Goal: Check status: Check status

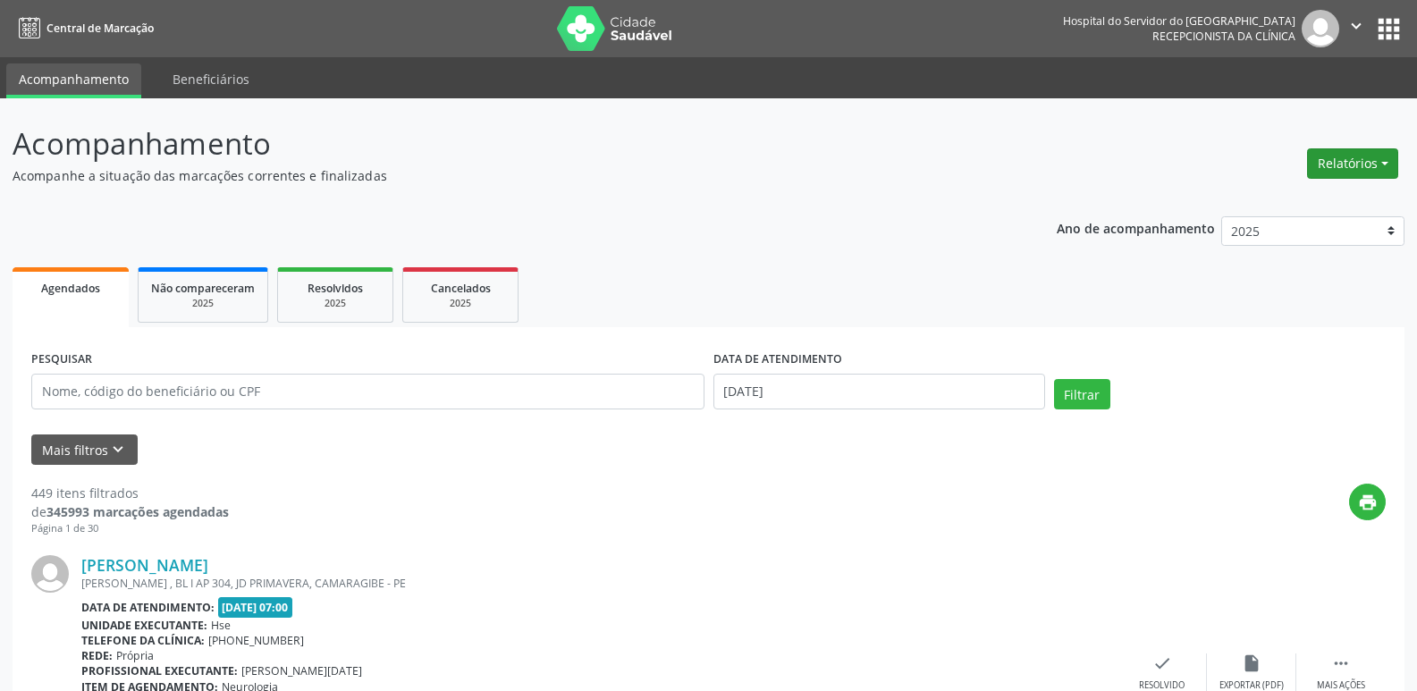
click at [1352, 156] on button "Relatórios" at bounding box center [1352, 163] width 91 height 30
click at [1308, 201] on link "Agendamentos" at bounding box center [1303, 202] width 192 height 25
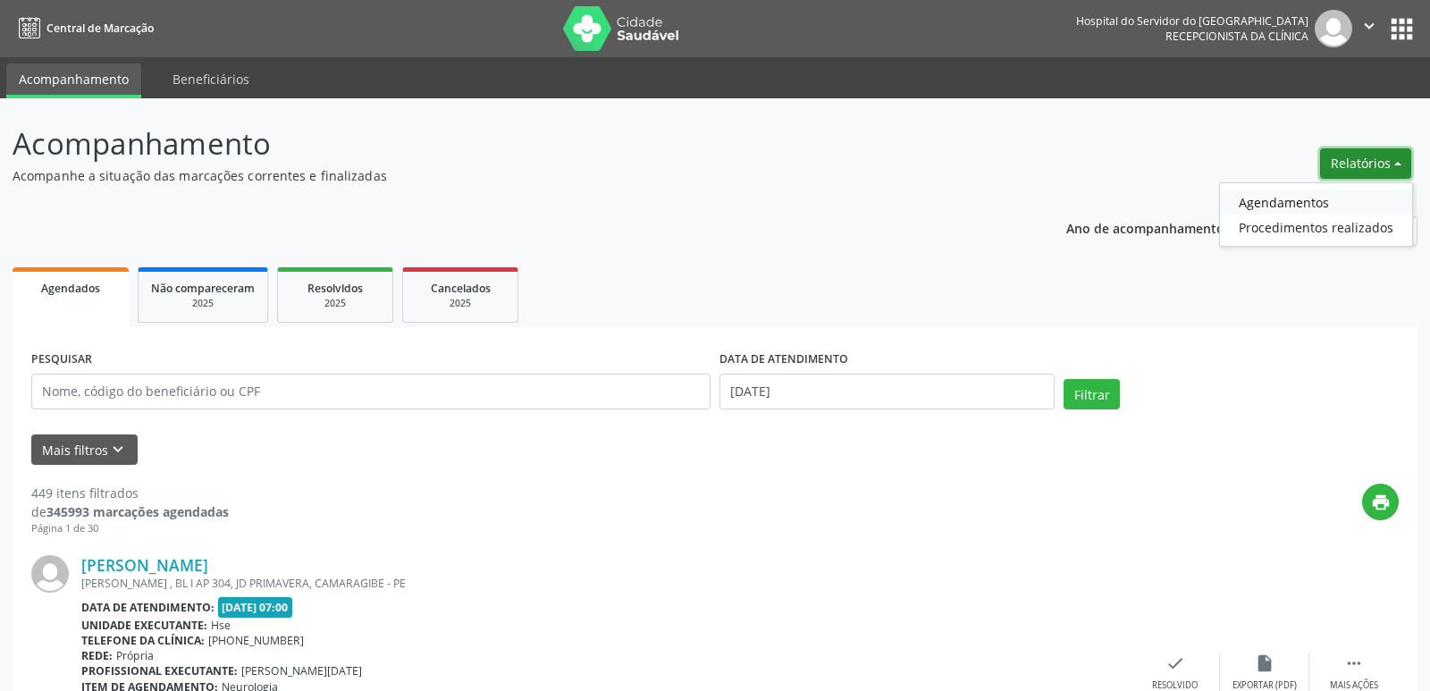
select select "8"
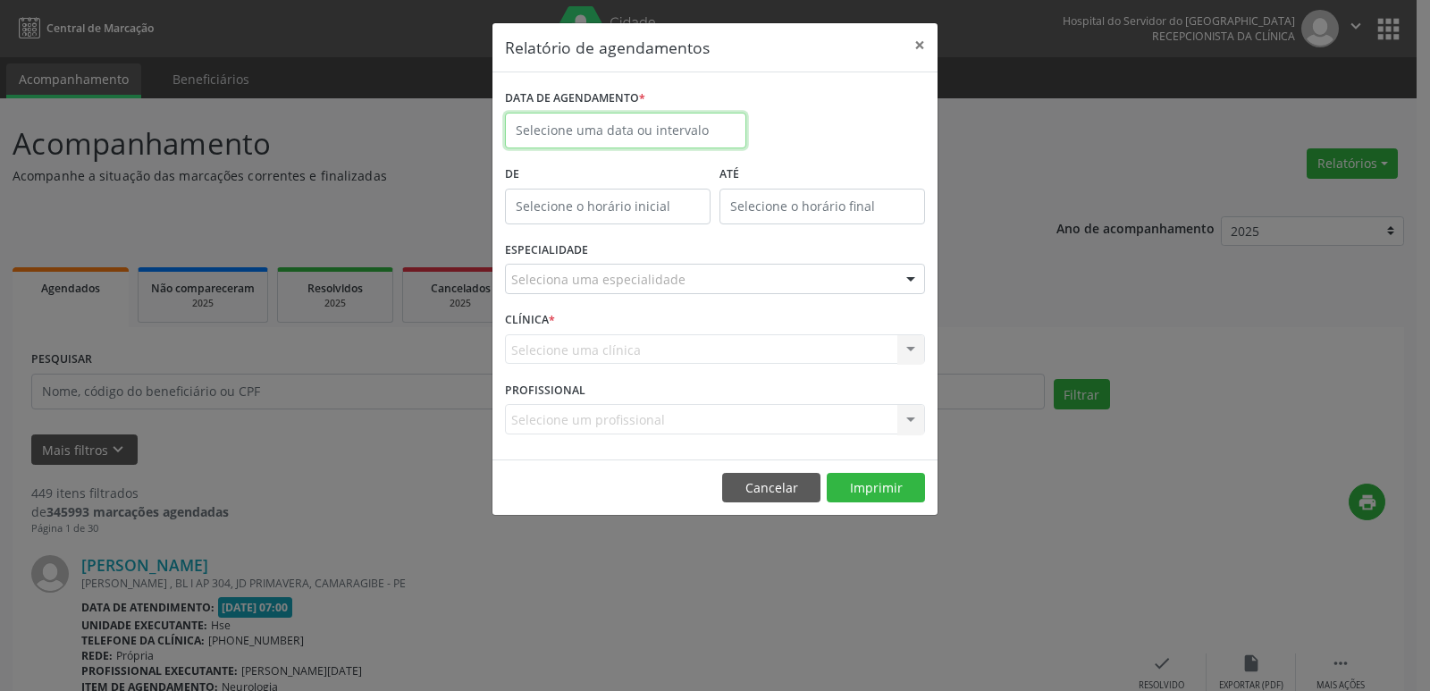
click at [645, 125] on input "text" at bounding box center [625, 131] width 241 height 36
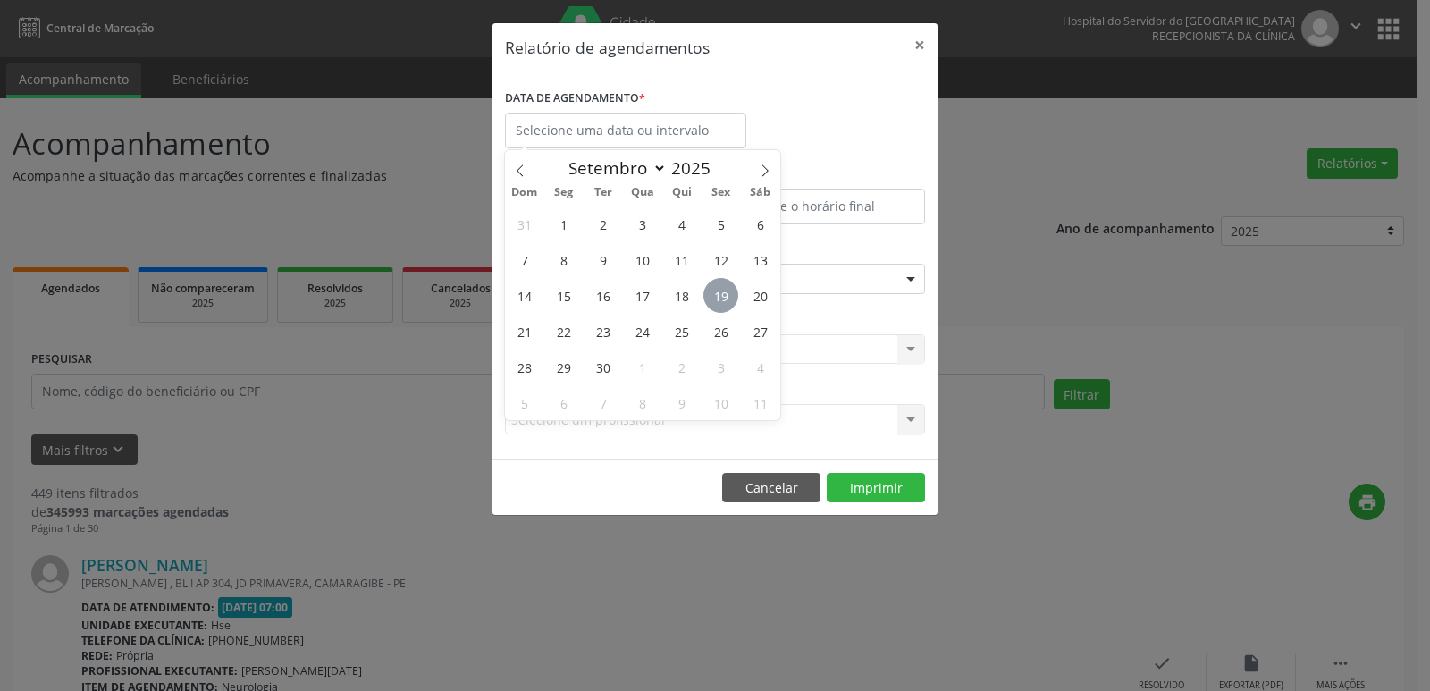
click at [724, 296] on span "19" at bounding box center [721, 295] width 35 height 35
type input "[DATE]"
click at [725, 291] on span "19" at bounding box center [721, 295] width 35 height 35
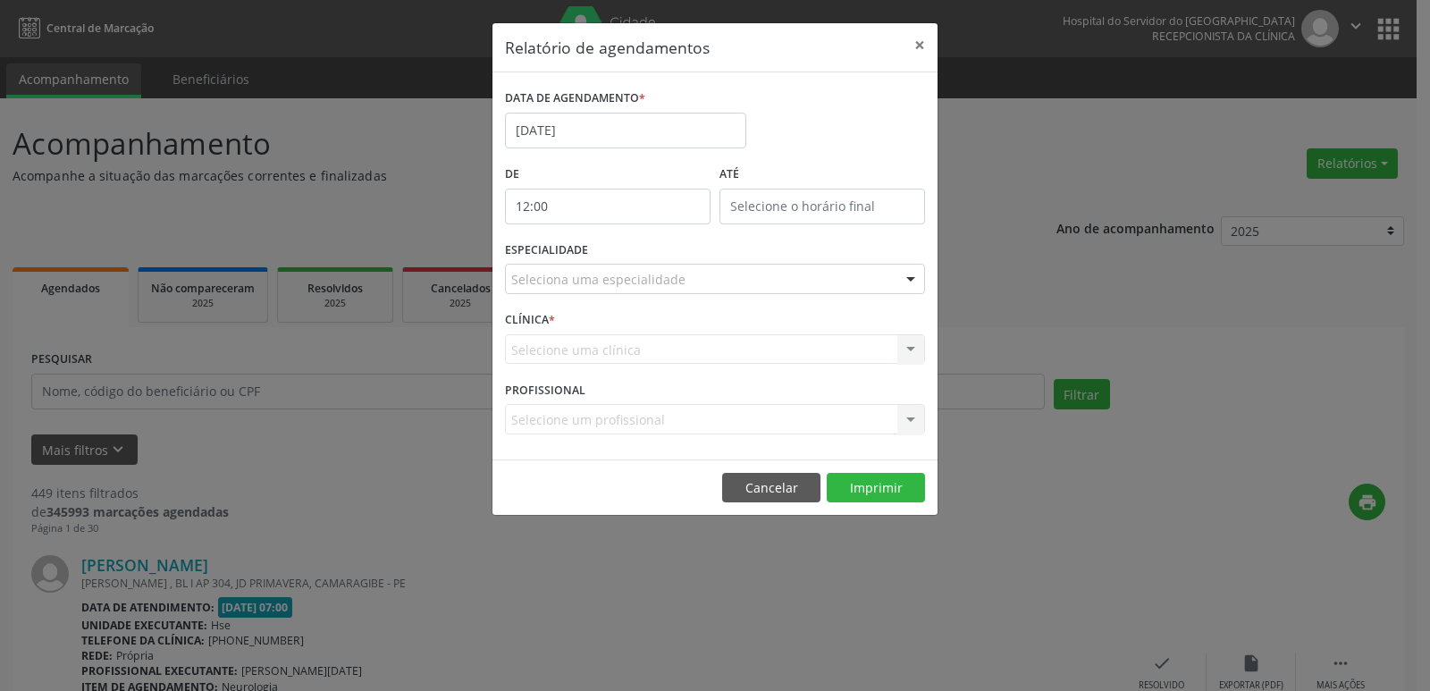
click at [594, 206] on input "12:00" at bounding box center [608, 207] width 206 height 36
click at [635, 256] on span at bounding box center [634, 254] width 13 height 18
type input "11:00"
type input "11"
click at [635, 256] on span at bounding box center [634, 254] width 13 height 18
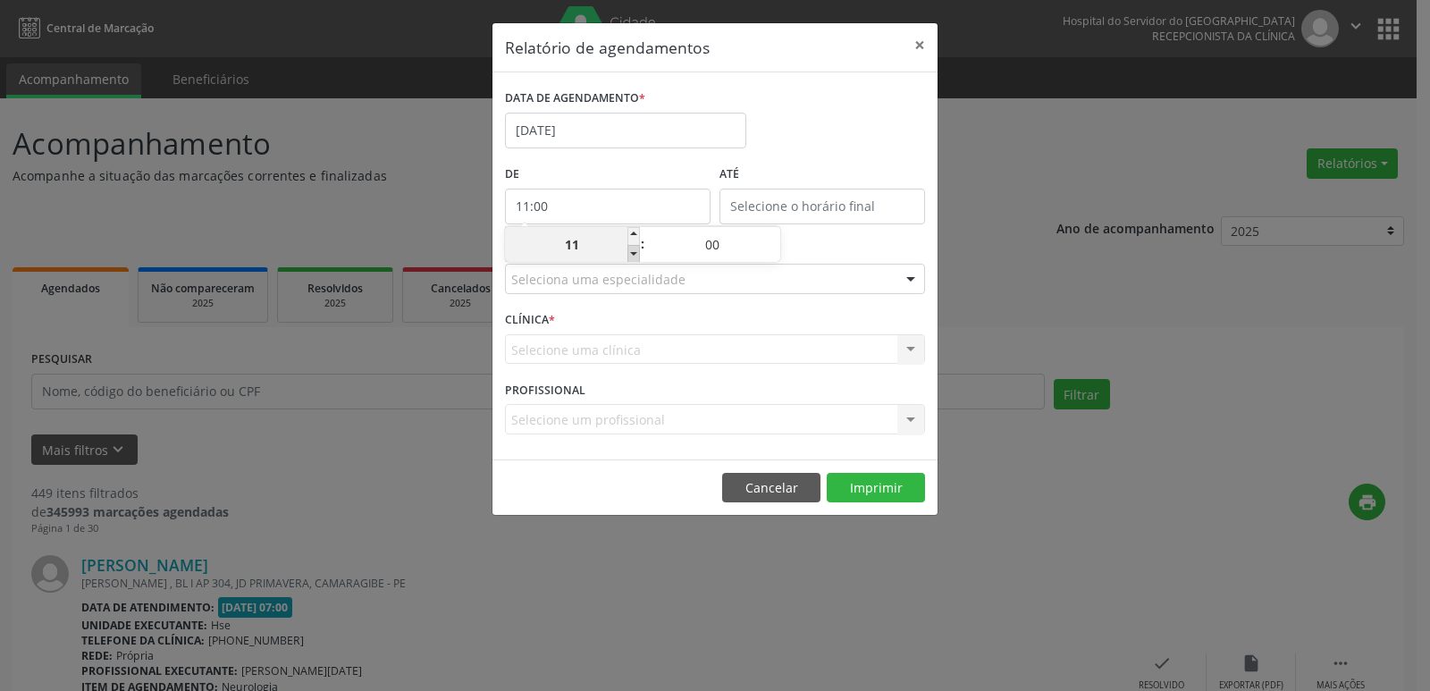
type input "10:00"
type input "10"
click at [635, 256] on span at bounding box center [634, 254] width 13 height 18
type input "09:00"
type input "09"
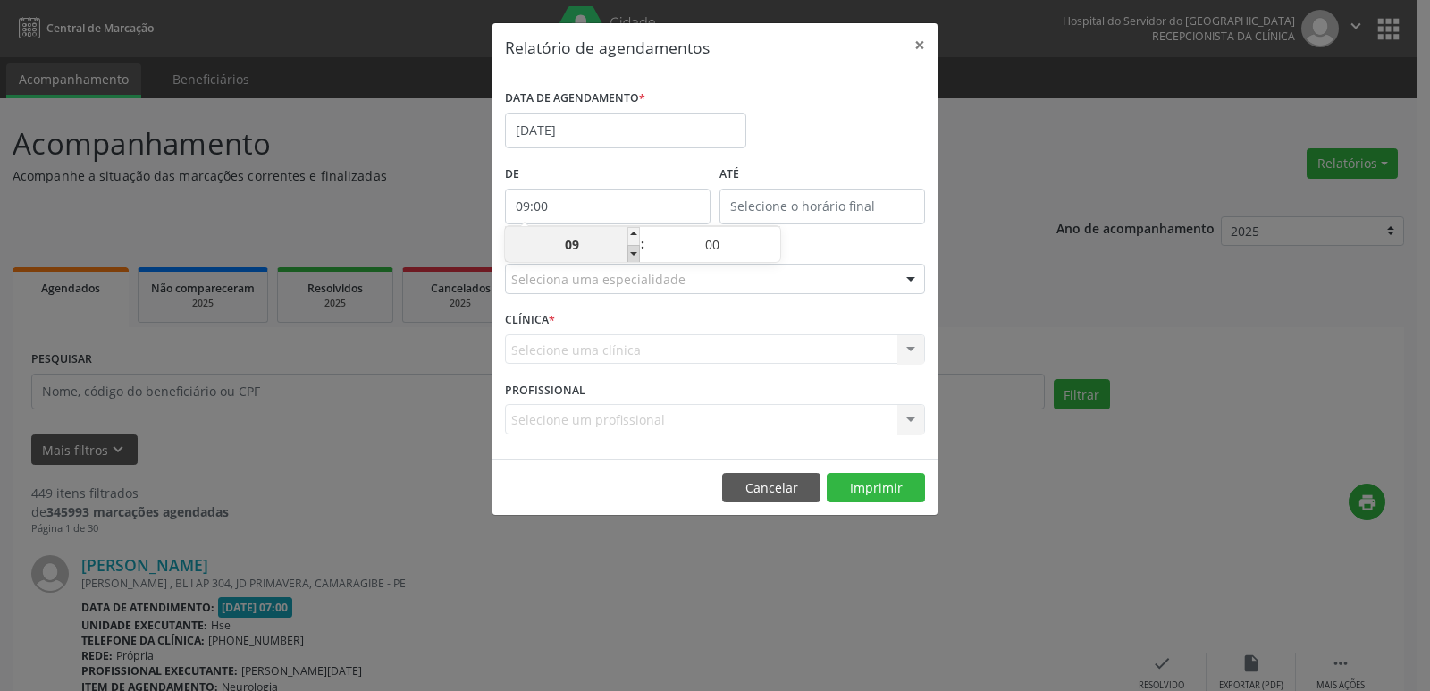
click at [635, 256] on span at bounding box center [634, 254] width 13 height 18
type input "08:00"
type input "08"
click at [635, 256] on span at bounding box center [634, 254] width 13 height 18
type input "07:00"
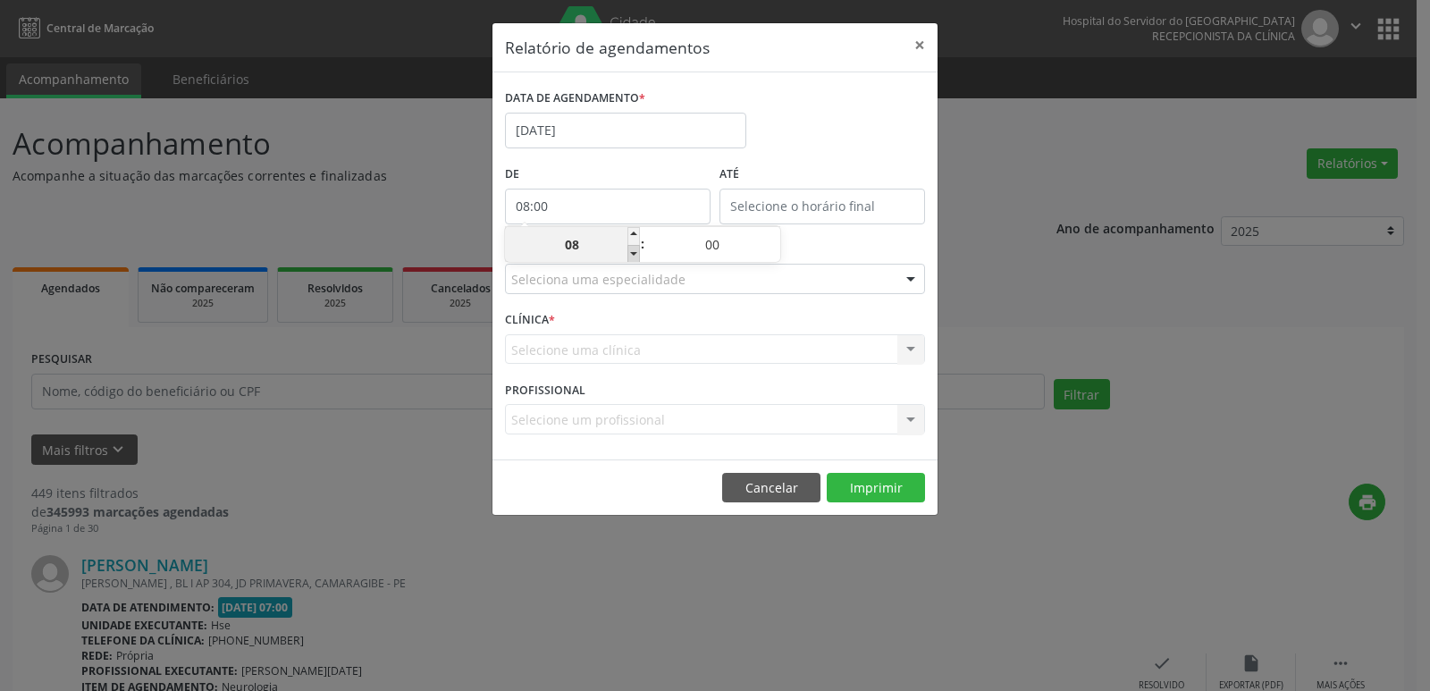
type input "07"
click at [836, 203] on input "12:00" at bounding box center [823, 207] width 206 height 36
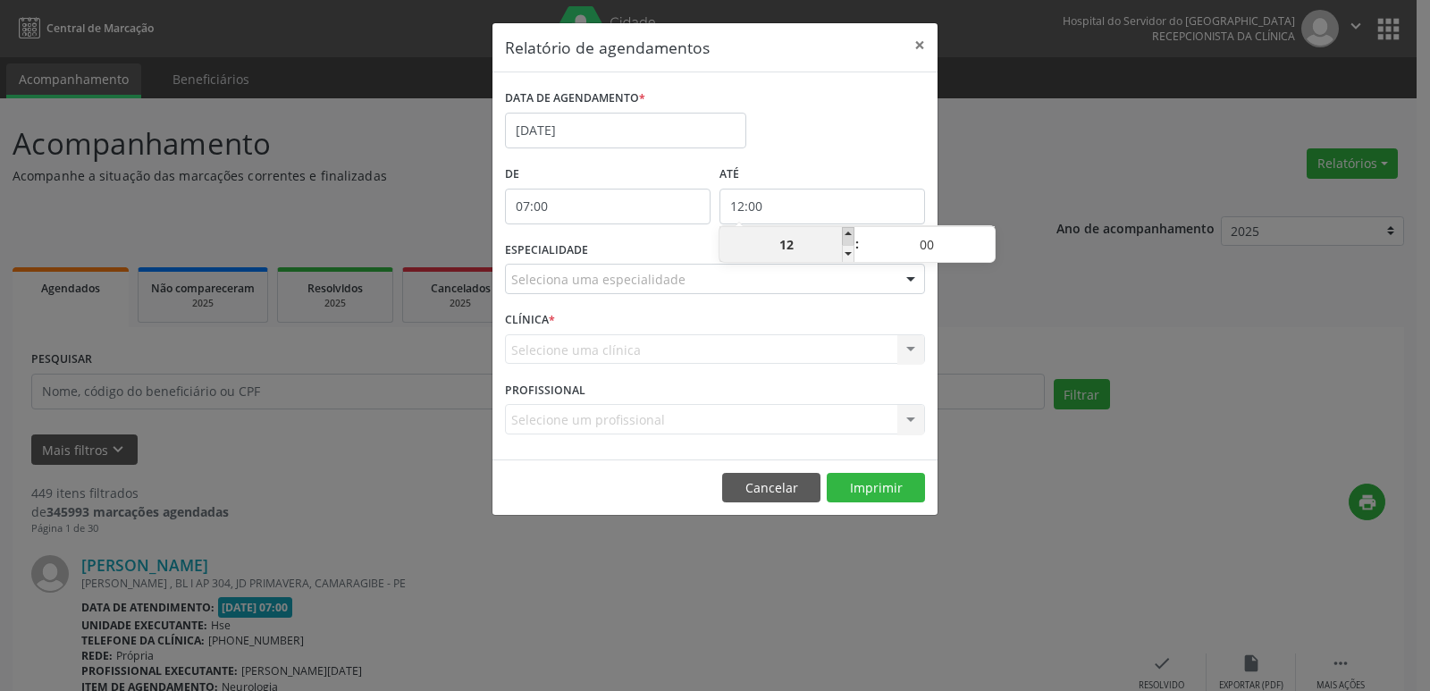
click at [852, 235] on span at bounding box center [848, 236] width 13 height 18
type input "13:00"
type input "13"
click at [852, 235] on span at bounding box center [848, 236] width 13 height 18
type input "14:00"
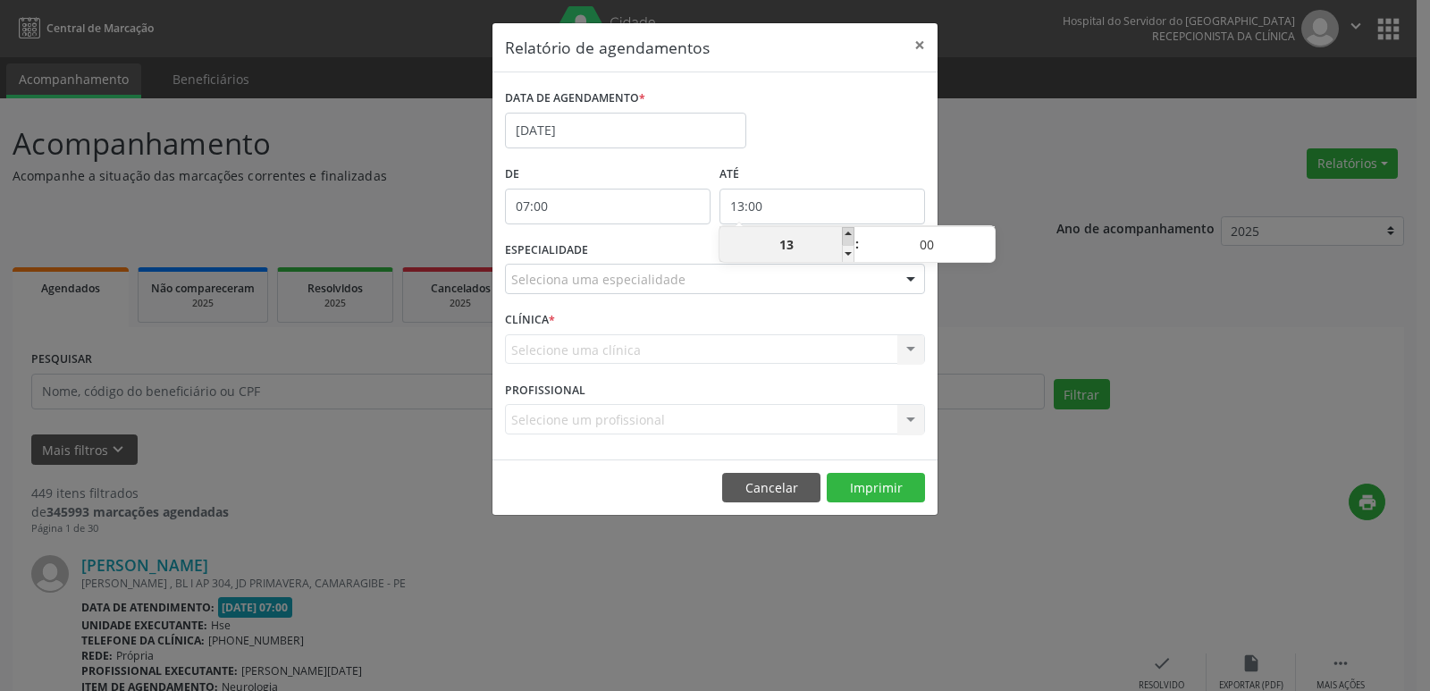
type input "14"
click at [852, 235] on span at bounding box center [848, 236] width 13 height 18
type input "15:00"
type input "15"
click at [852, 235] on span at bounding box center [848, 236] width 13 height 18
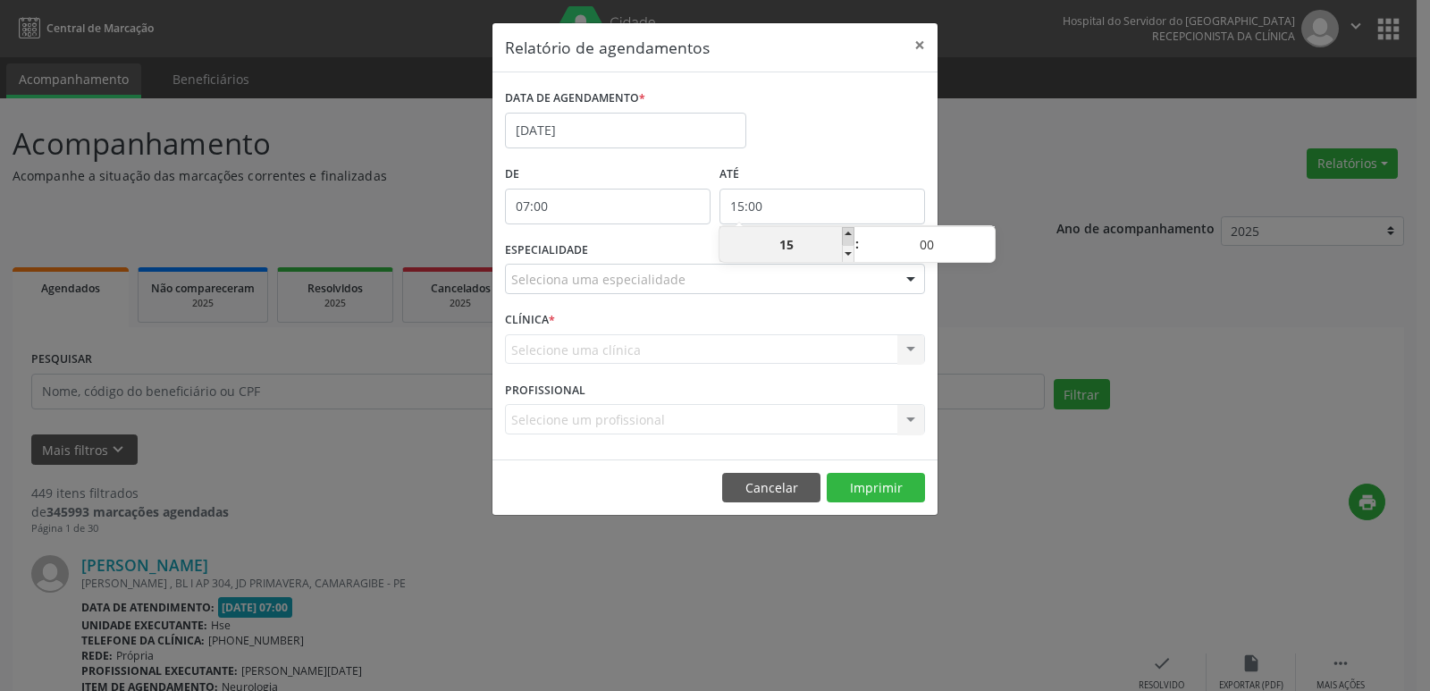
type input "16:00"
type input "16"
click at [852, 235] on span at bounding box center [848, 236] width 13 height 18
type input "17:00"
type input "17"
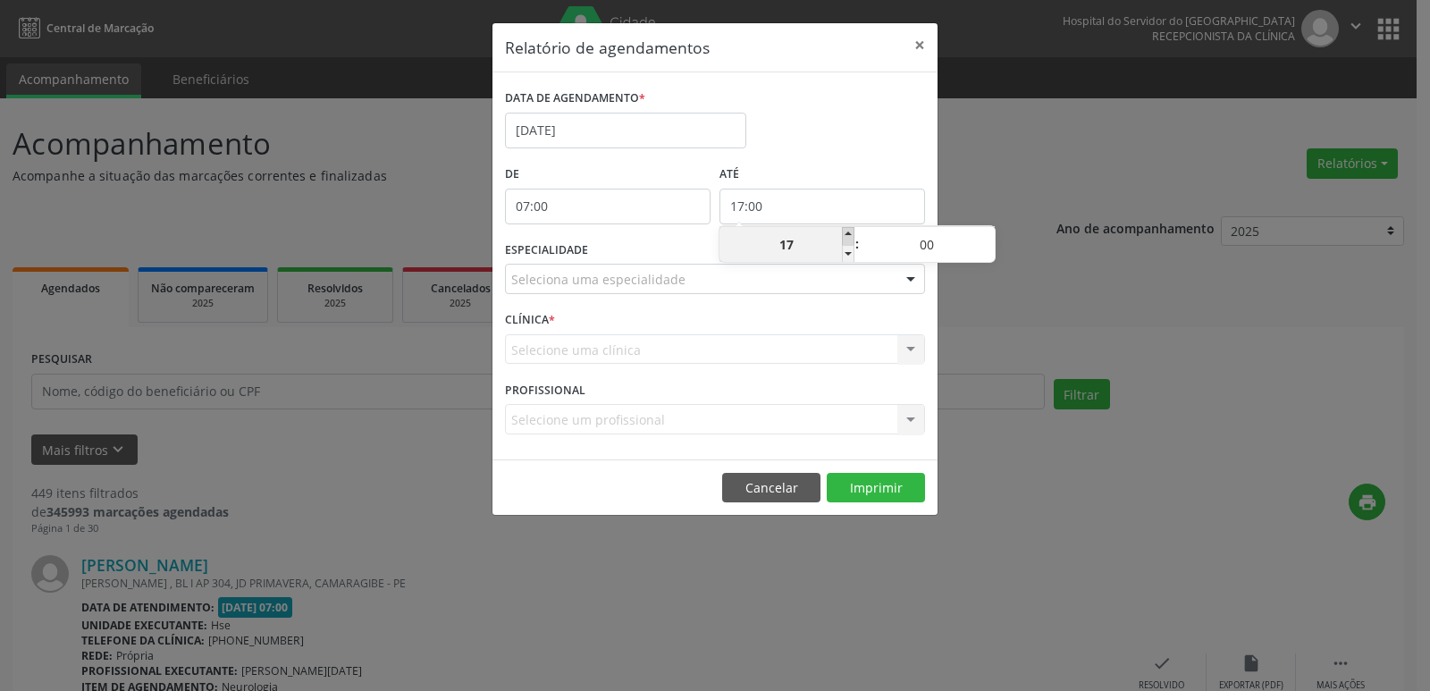
click at [852, 235] on span at bounding box center [848, 236] width 13 height 18
type input "18:00"
type input "18"
click at [852, 235] on span at bounding box center [848, 236] width 13 height 18
type input "19:00"
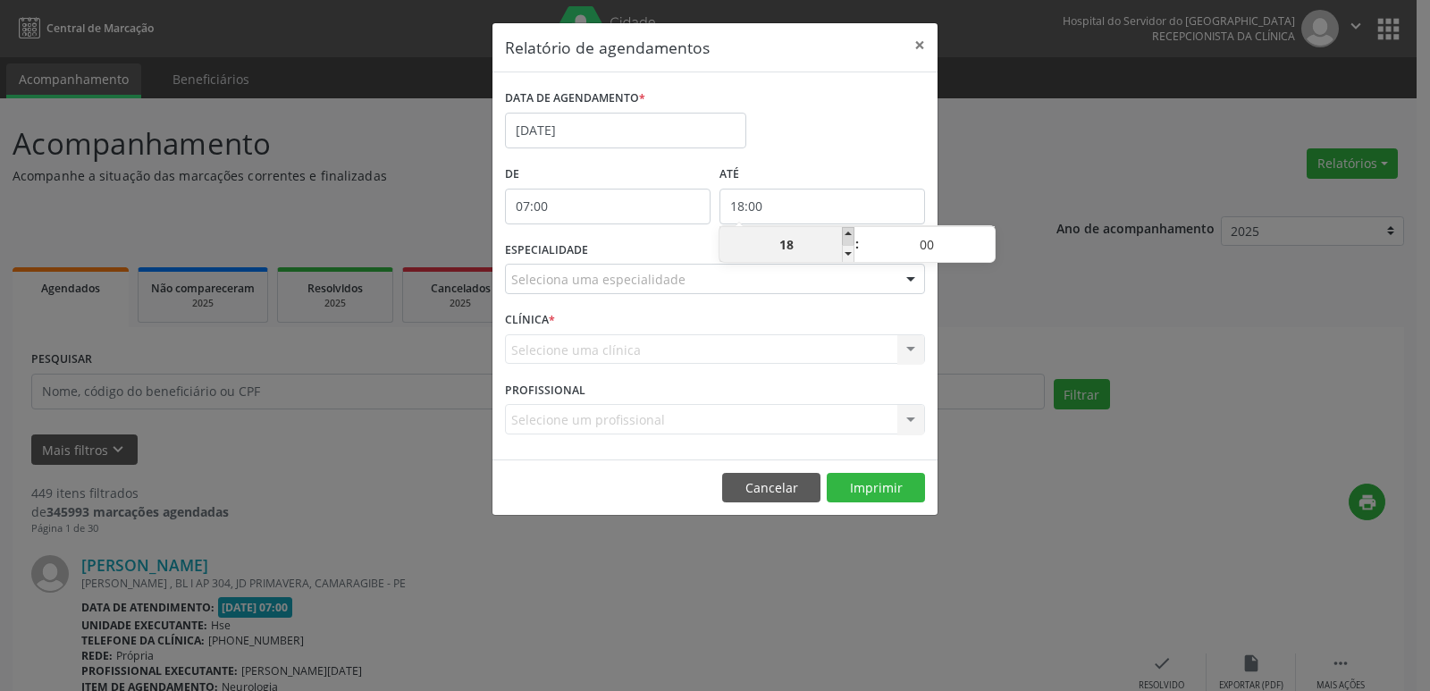
type input "19"
click at [852, 235] on span at bounding box center [848, 236] width 13 height 18
type input "20:00"
type input "20"
click at [852, 235] on span at bounding box center [848, 236] width 13 height 18
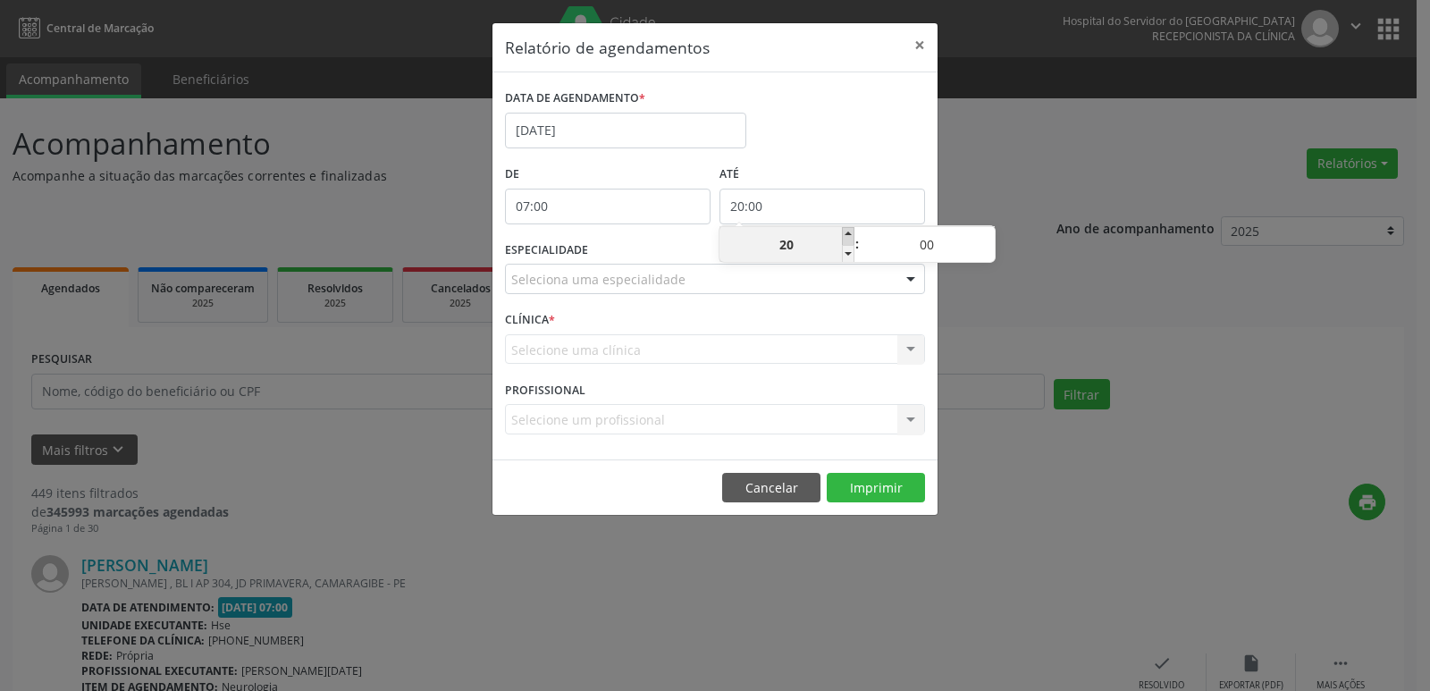
type input "21:00"
type input "21"
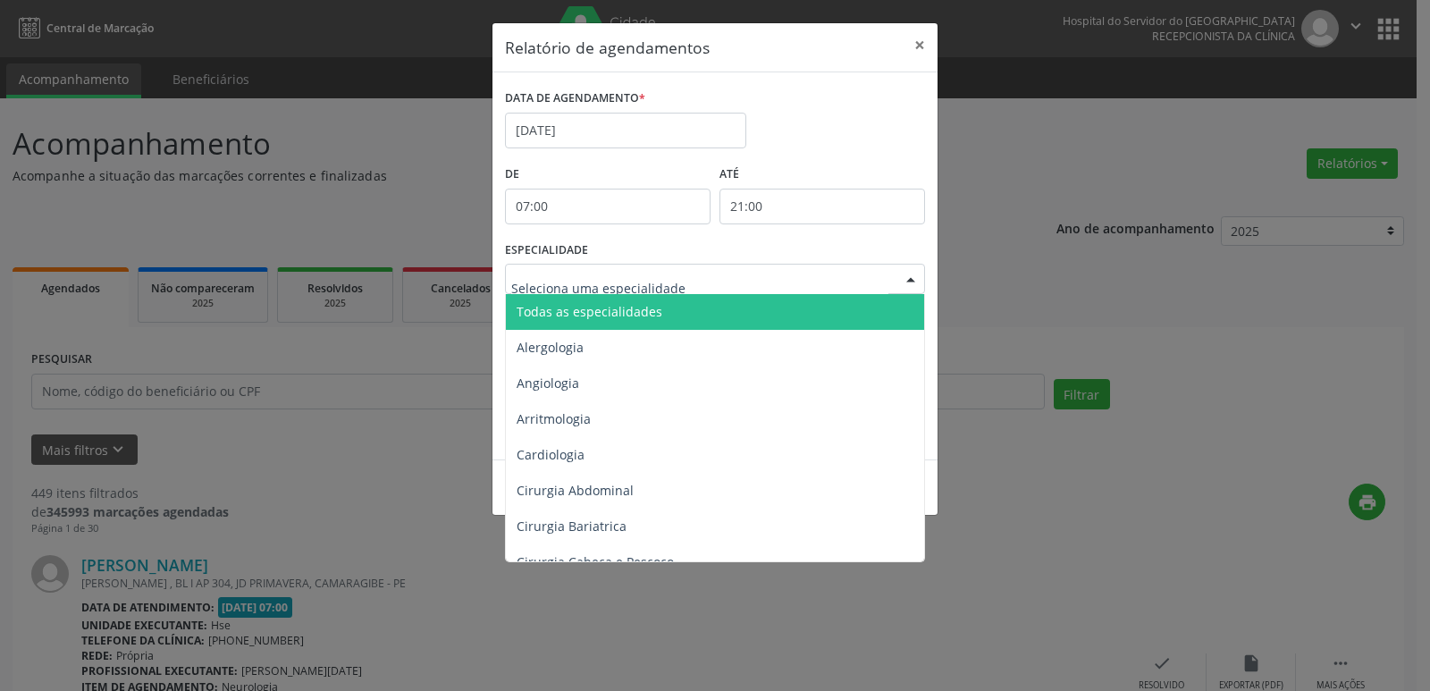
click at [911, 281] on div at bounding box center [911, 280] width 27 height 30
click at [817, 308] on span "Todas as especialidades" at bounding box center [716, 312] width 421 height 36
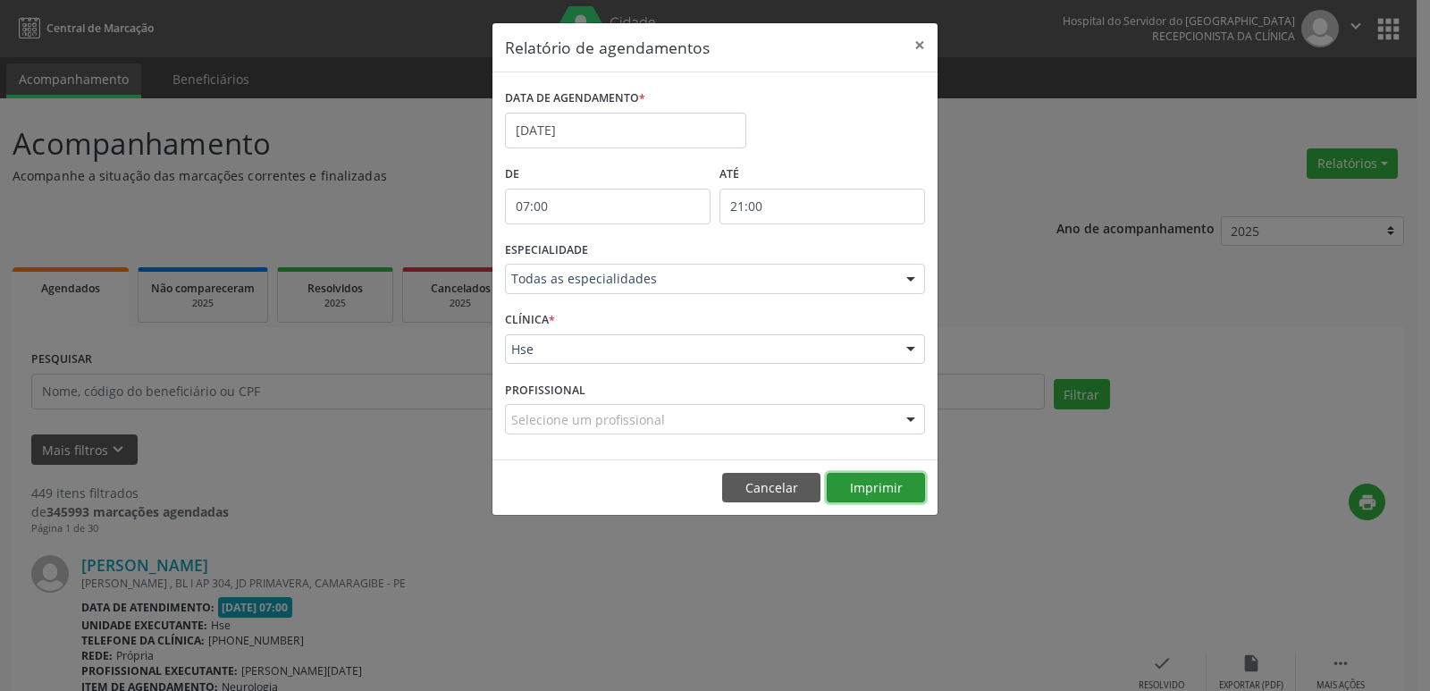
click at [863, 490] on button "Imprimir" at bounding box center [876, 488] width 98 height 30
click at [922, 49] on button "×" at bounding box center [920, 45] width 36 height 44
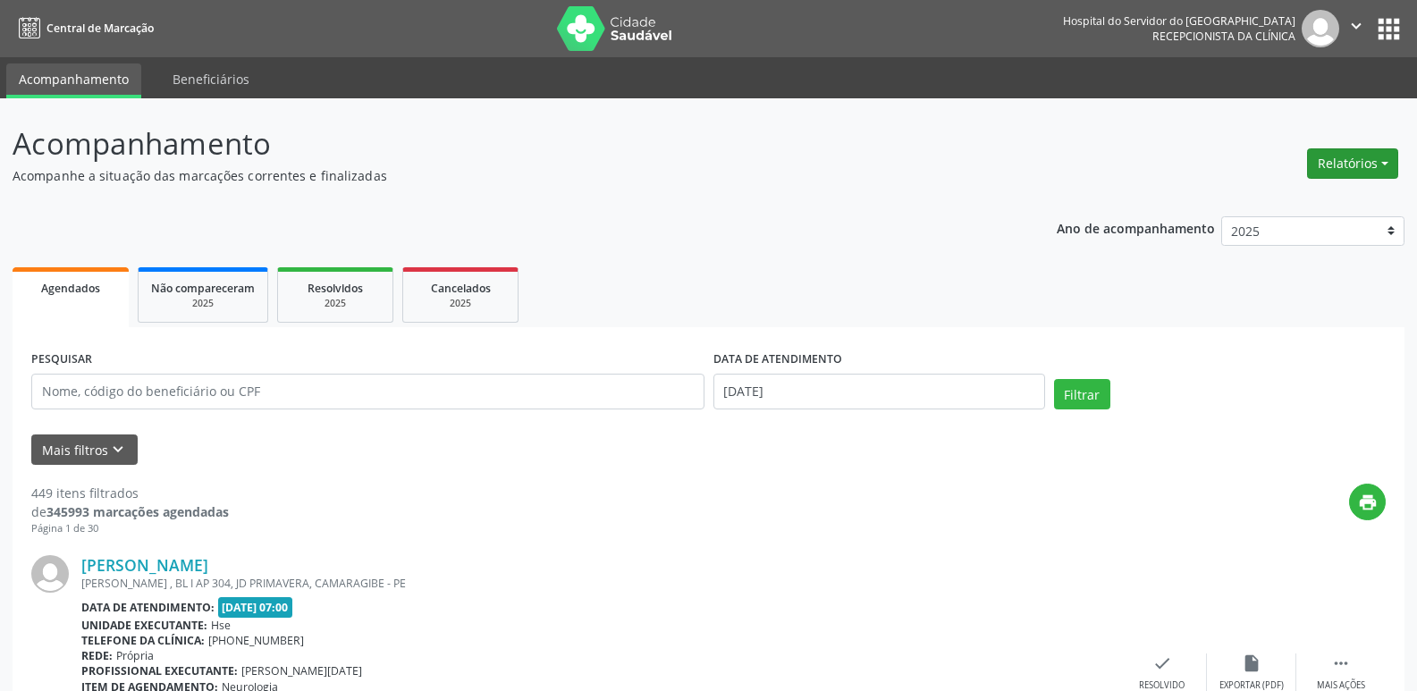
drag, startPoint x: 1330, startPoint y: 164, endPoint x: 1319, endPoint y: 164, distance: 11.6
click at [1329, 164] on button "Relatórios" at bounding box center [1352, 163] width 91 height 30
click at [1272, 199] on link "Agendamentos" at bounding box center [1303, 202] width 192 height 25
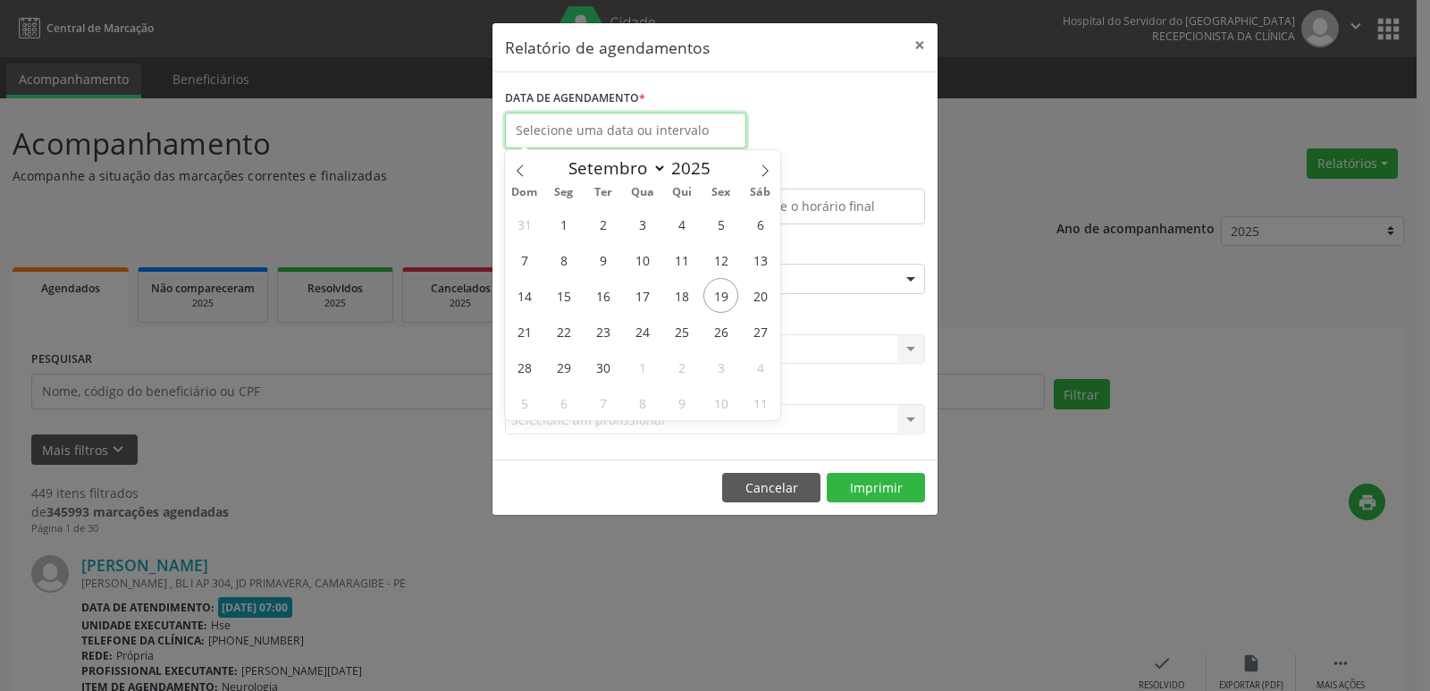
click at [695, 133] on input "text" at bounding box center [625, 131] width 241 height 36
click at [714, 296] on span "19" at bounding box center [721, 295] width 35 height 35
type input "[DATE]"
click at [714, 296] on span "19" at bounding box center [721, 295] width 35 height 35
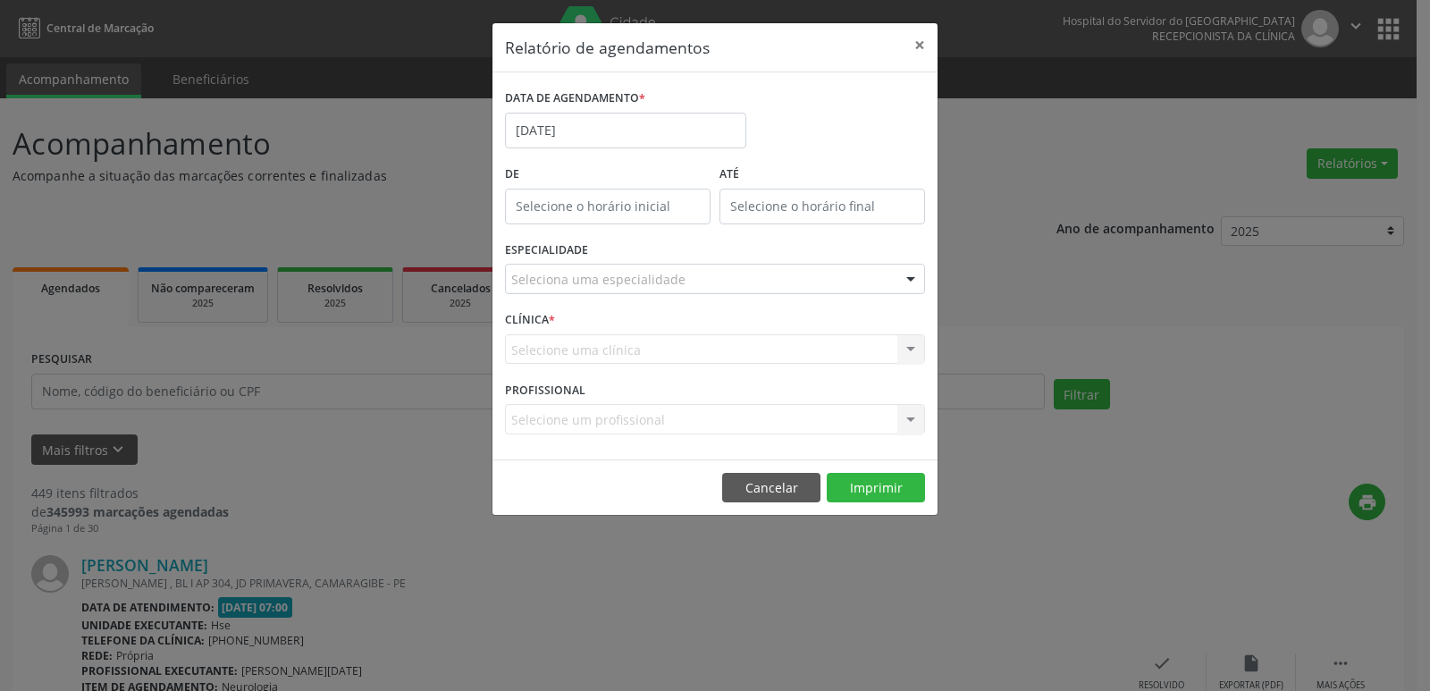
click at [713, 345] on div "Selecione uma clínica Hse Nenhum resultado encontrado para: " " Não há nenhuma …" at bounding box center [715, 349] width 420 height 30
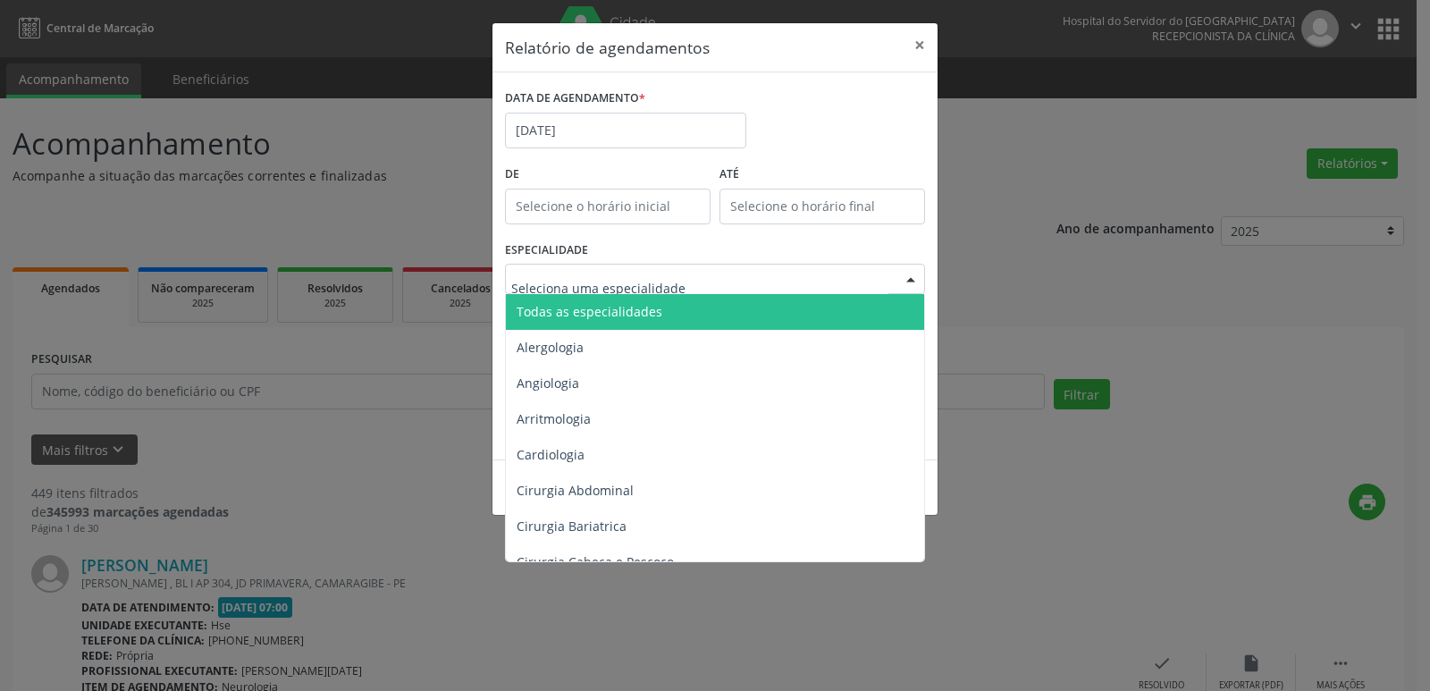
click at [906, 285] on div at bounding box center [911, 280] width 27 height 30
click at [830, 323] on span "Todas as especialidades" at bounding box center [716, 312] width 421 height 36
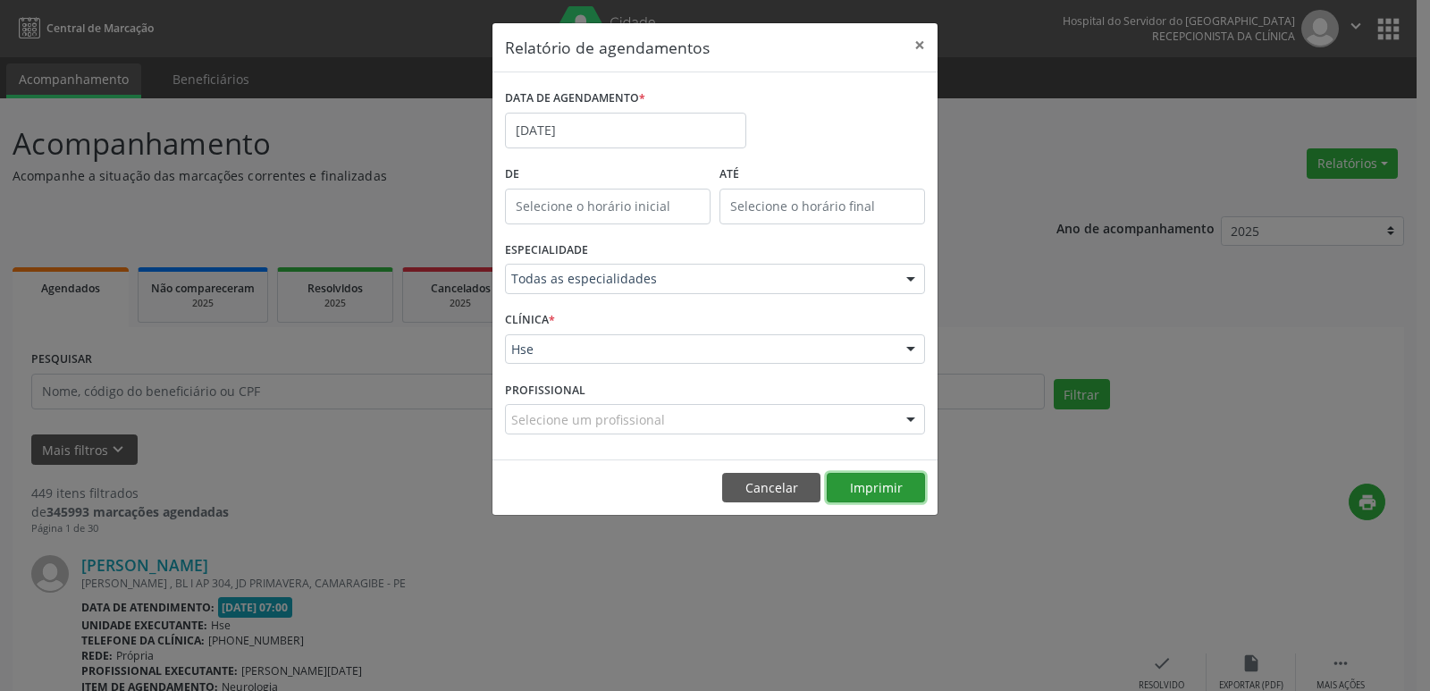
click at [865, 482] on button "Imprimir" at bounding box center [876, 488] width 98 height 30
click at [915, 43] on button "×" at bounding box center [920, 45] width 36 height 44
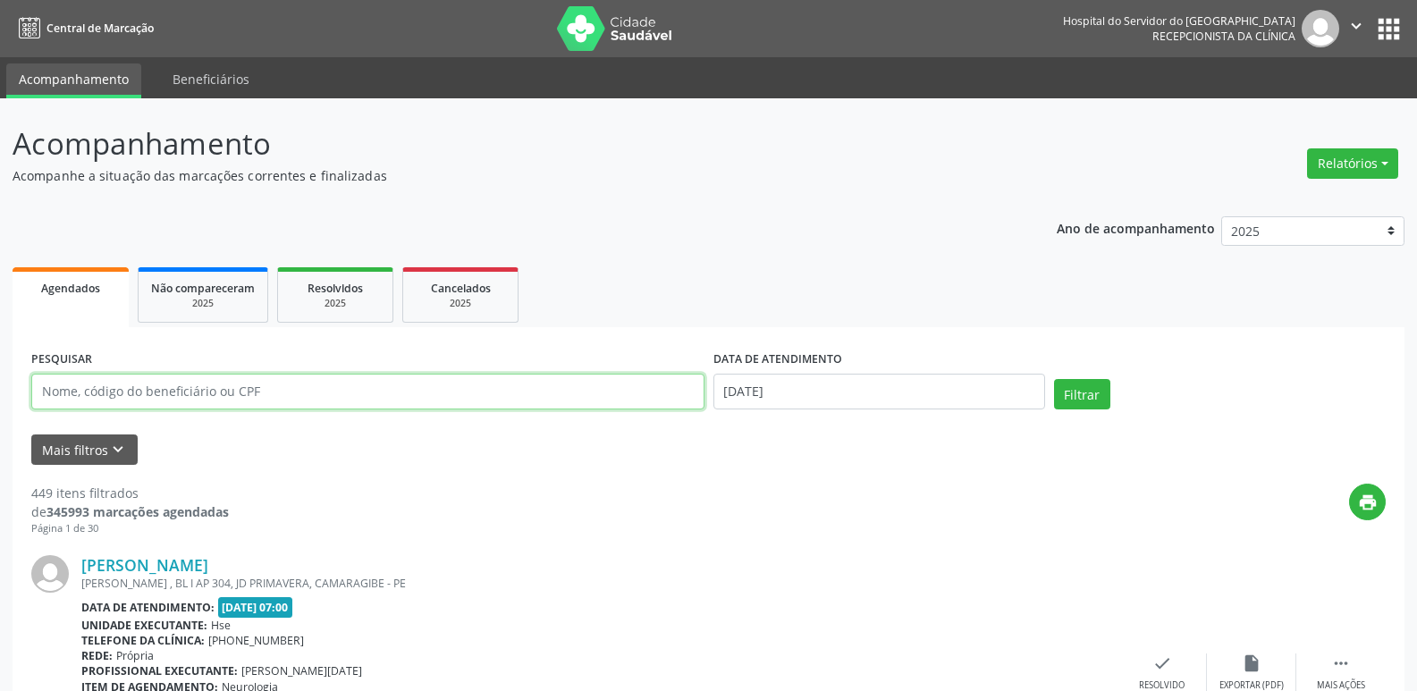
click at [615, 380] on input "text" at bounding box center [367, 392] width 673 height 36
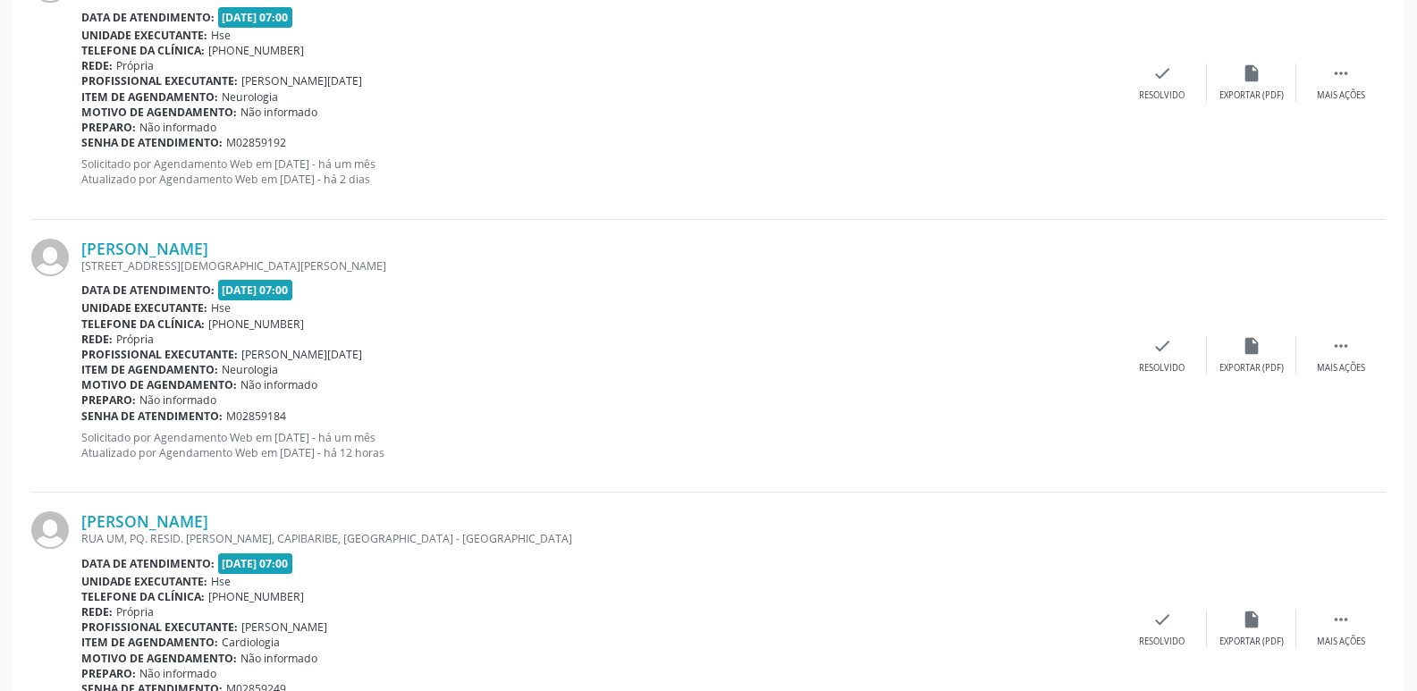
scroll to position [383, 0]
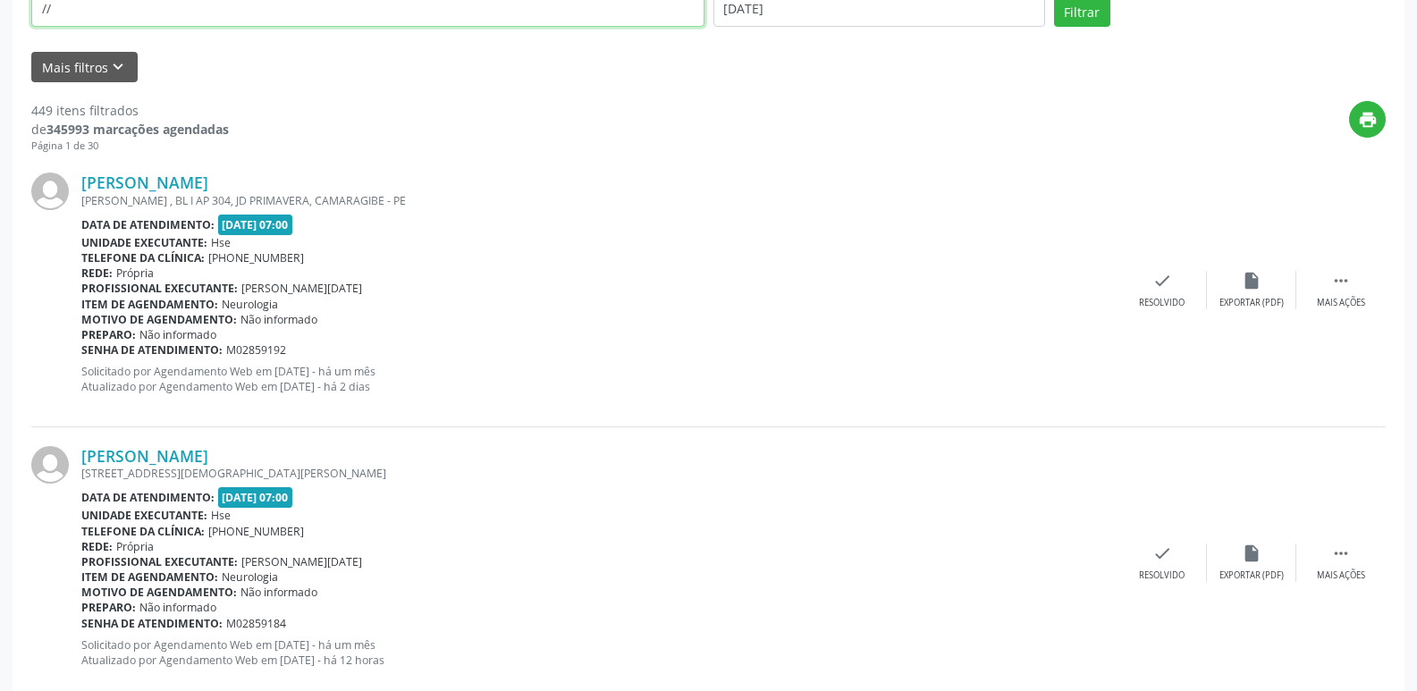
type input "/"
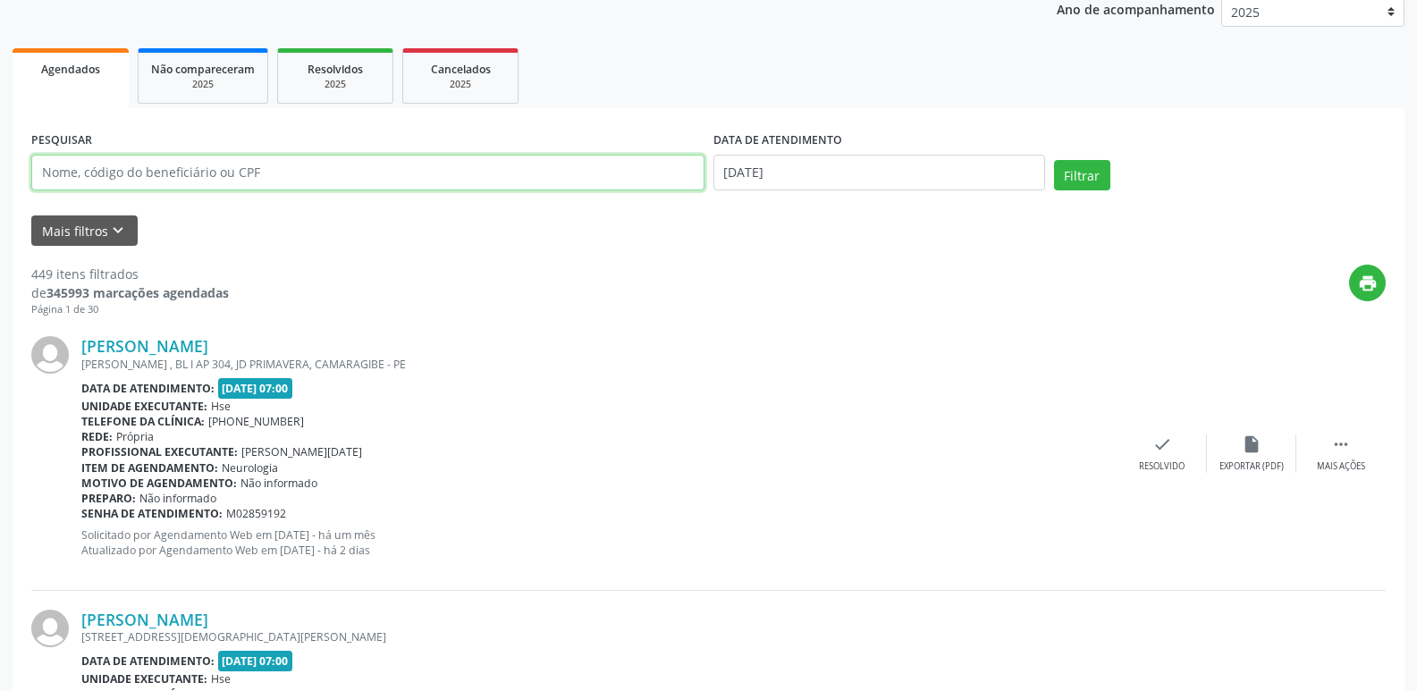
scroll to position [204, 0]
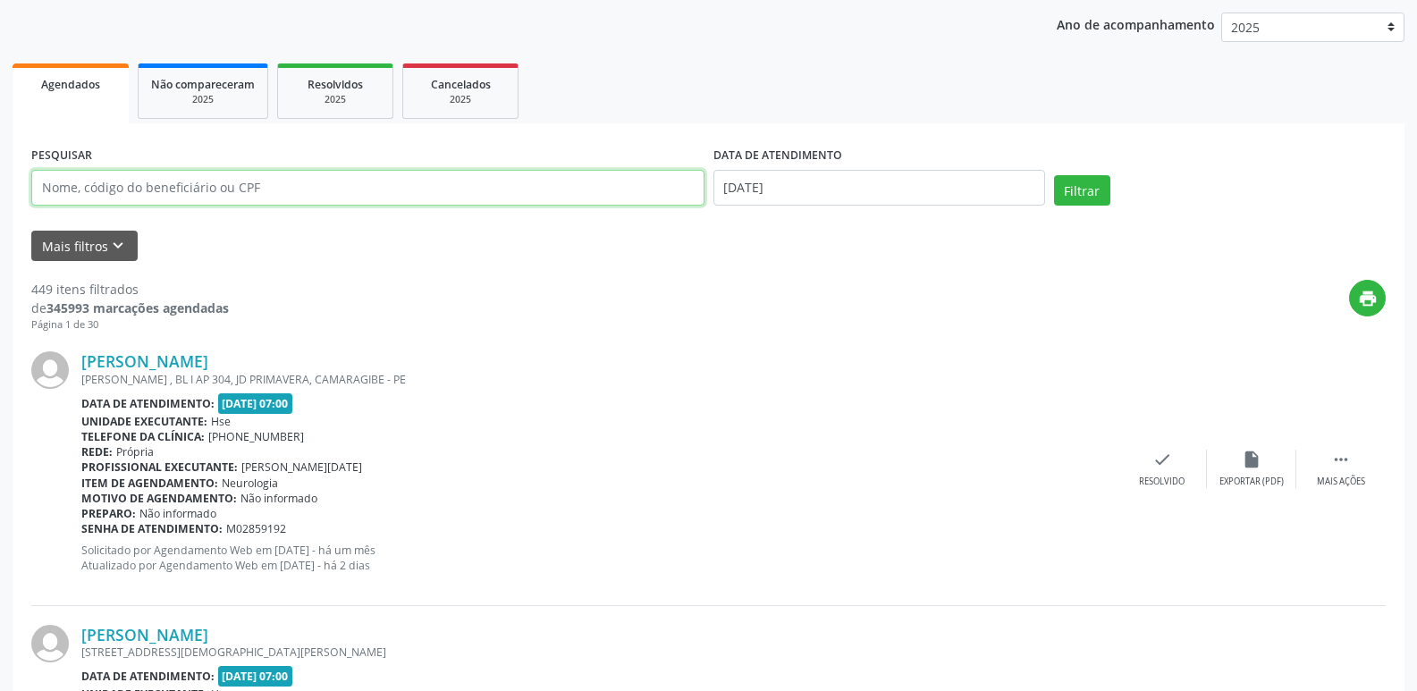
click at [543, 193] on input "text" at bounding box center [367, 188] width 673 height 36
click at [362, 190] on input "text" at bounding box center [367, 188] width 673 height 36
click at [326, 194] on input "text" at bounding box center [367, 188] width 673 height 36
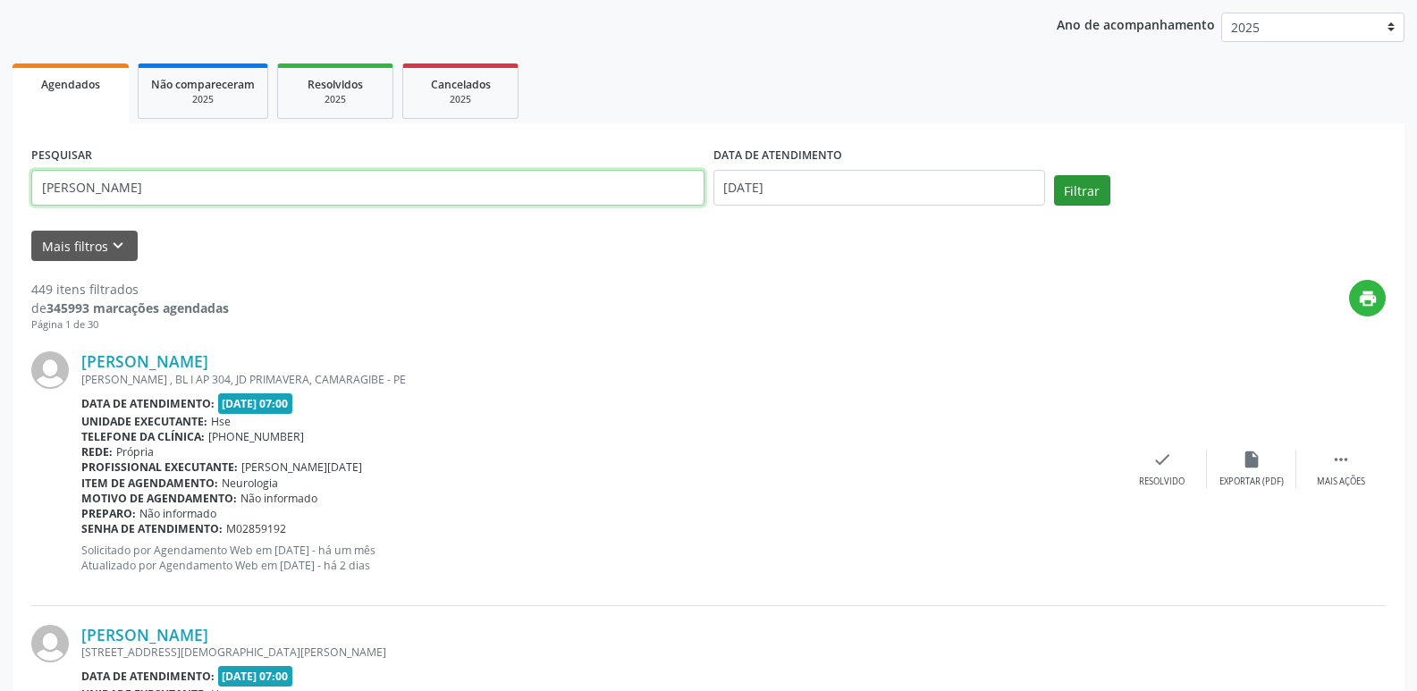
type input "[PERSON_NAME]"
click at [1100, 191] on button "Filtrar" at bounding box center [1082, 190] width 56 height 30
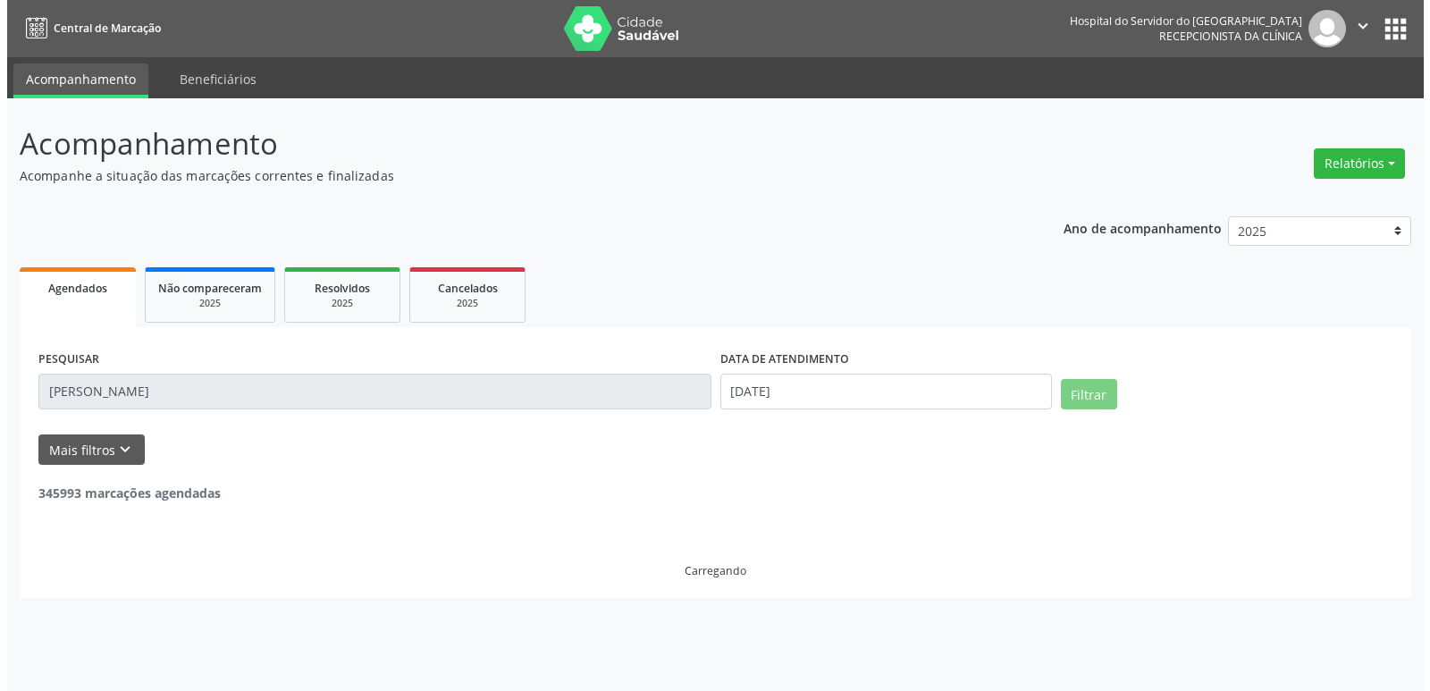
scroll to position [0, 0]
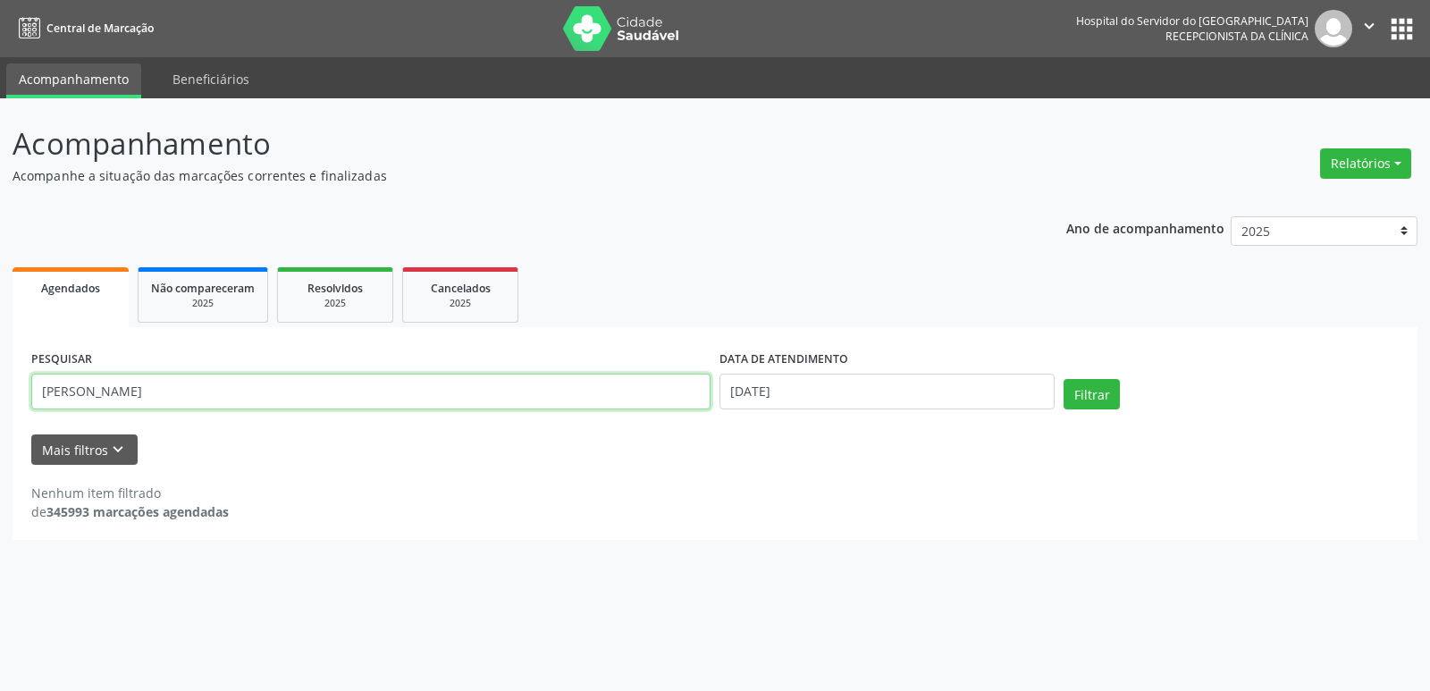
click at [539, 376] on input "[PERSON_NAME]" at bounding box center [370, 392] width 679 height 36
drag, startPoint x: 437, startPoint y: 377, endPoint x: 0, endPoint y: 356, distance: 437.7
click at [0, 356] on div "Acompanhamento Acompanhe a situação das marcações correntes e finalizadas Relat…" at bounding box center [715, 394] width 1430 height 593
type input "ciere"
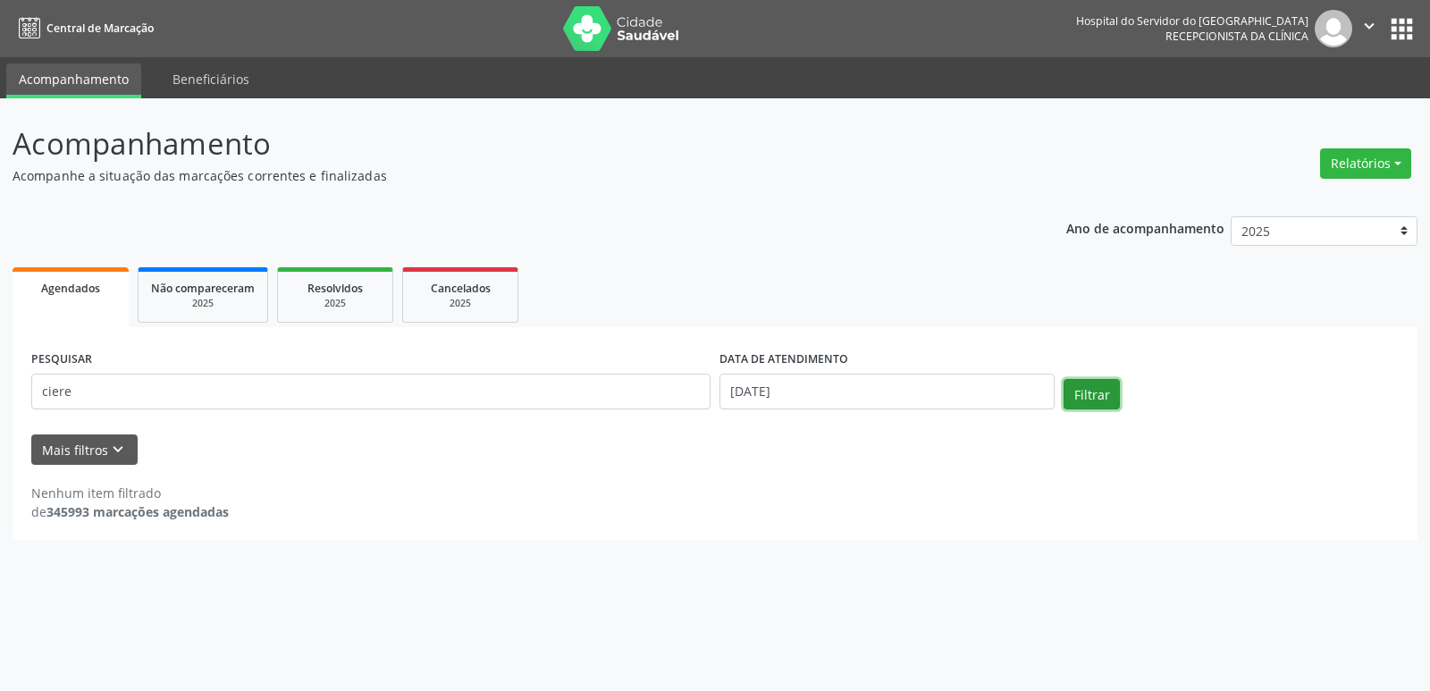
click at [1108, 400] on button "Filtrar" at bounding box center [1092, 394] width 56 height 30
drag, startPoint x: 126, startPoint y: 369, endPoint x: 0, endPoint y: 351, distance: 127.3
click at [0, 351] on div "Acompanhamento Acompanhe a situação das marcações correntes e finalizadas Relat…" at bounding box center [715, 394] width 1430 height 593
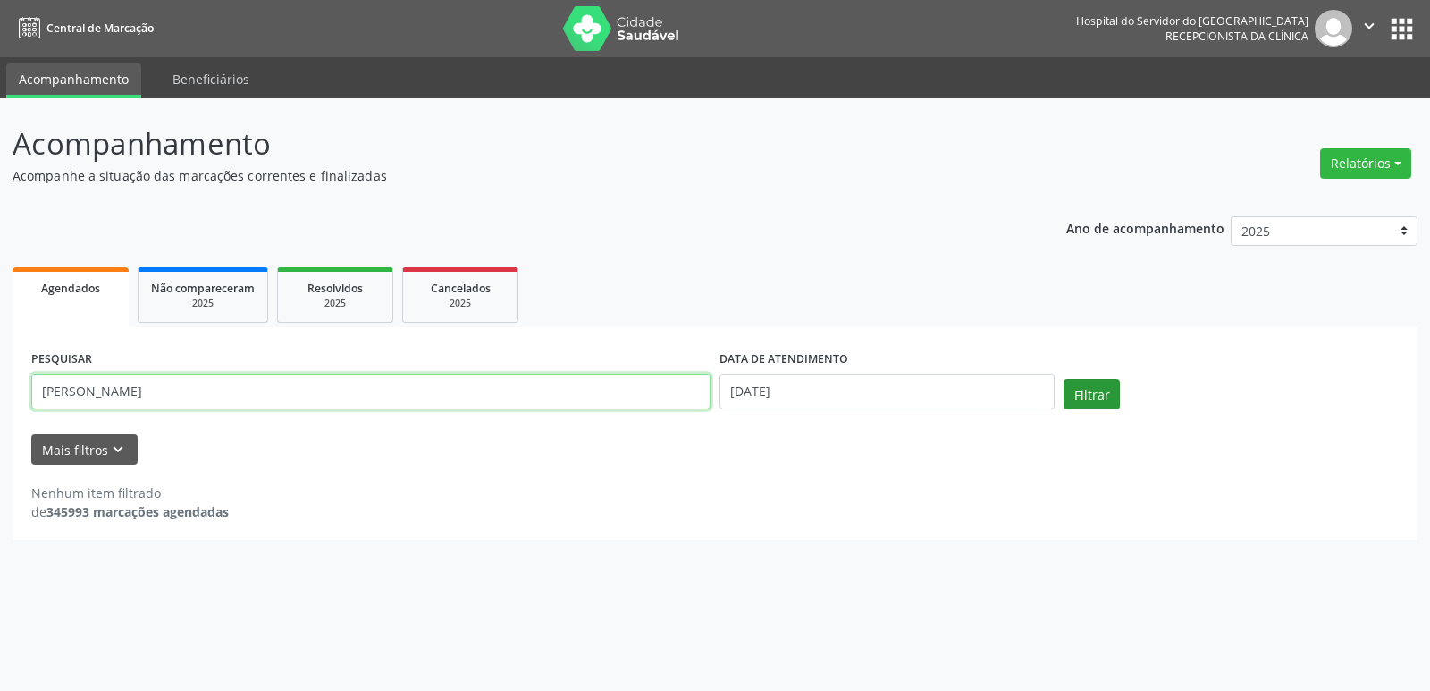
type input "[PERSON_NAME]"
click at [1078, 399] on button "Filtrar" at bounding box center [1092, 394] width 56 height 30
drag, startPoint x: 232, startPoint y: 387, endPoint x: 0, endPoint y: 385, distance: 231.5
click at [0, 385] on div "Acompanhamento Acompanhe a situação das marcações correntes e finalizadas Relat…" at bounding box center [715, 394] width 1430 height 593
type input "82022623487"
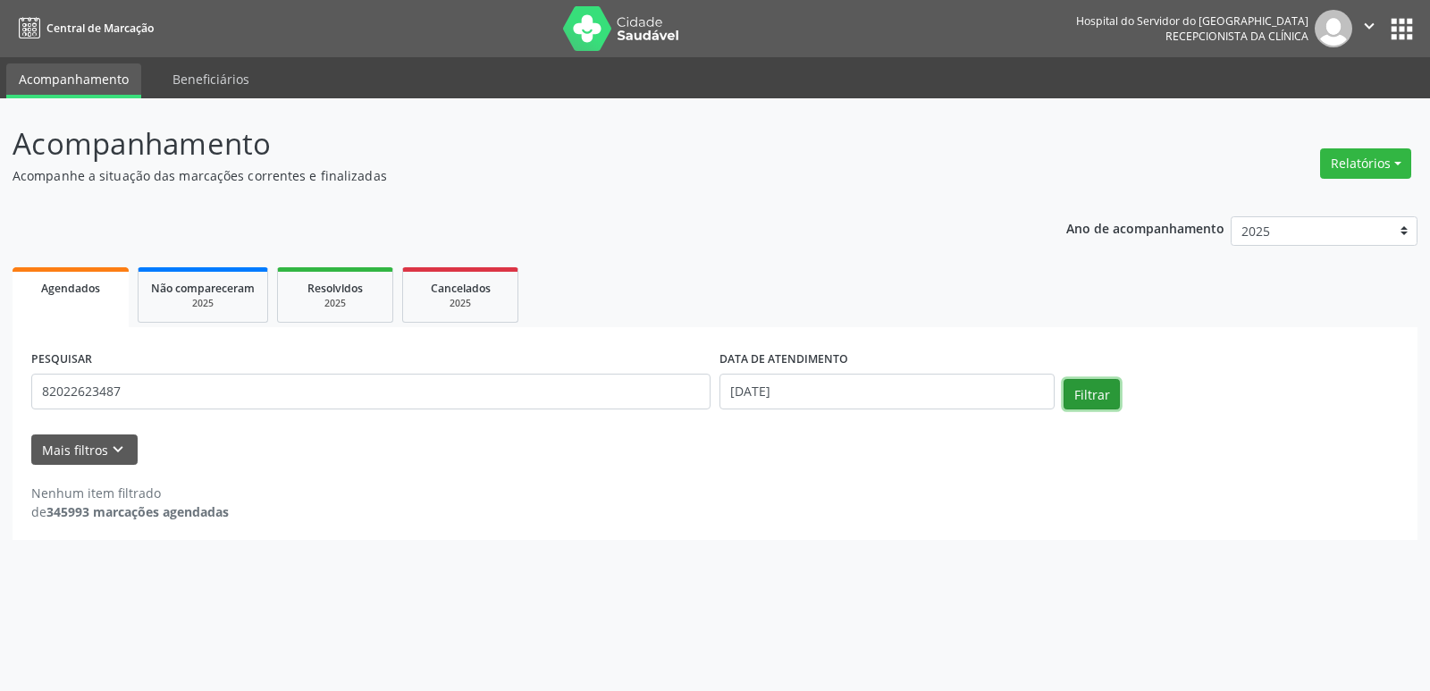
click at [1109, 392] on button "Filtrar" at bounding box center [1092, 394] width 56 height 30
click at [805, 390] on input "[DATE]" at bounding box center [887, 392] width 335 height 36
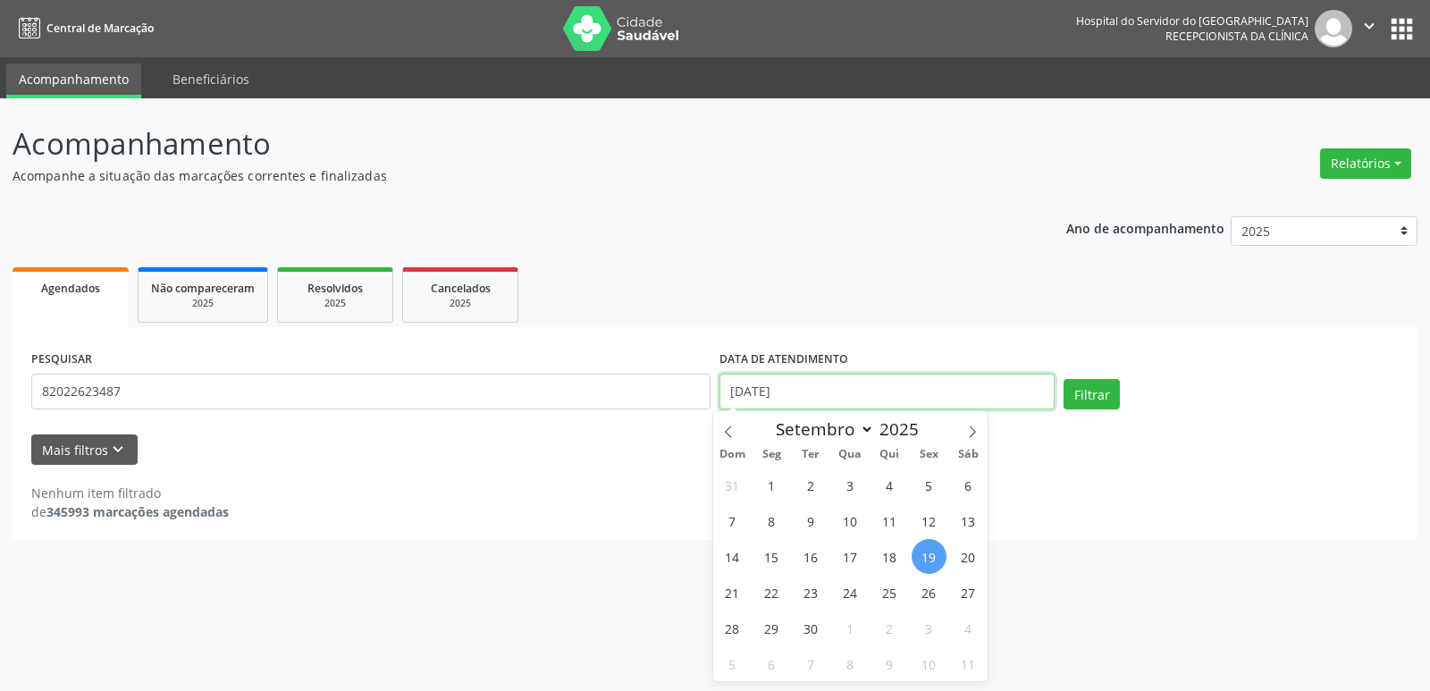
drag, startPoint x: 831, startPoint y: 390, endPoint x: 535, endPoint y: 379, distance: 296.1
click at [535, 379] on div "PESQUISAR 82022623487 DATA DE ATENDIMENTO [DATE] Filtrar" at bounding box center [715, 384] width 1377 height 76
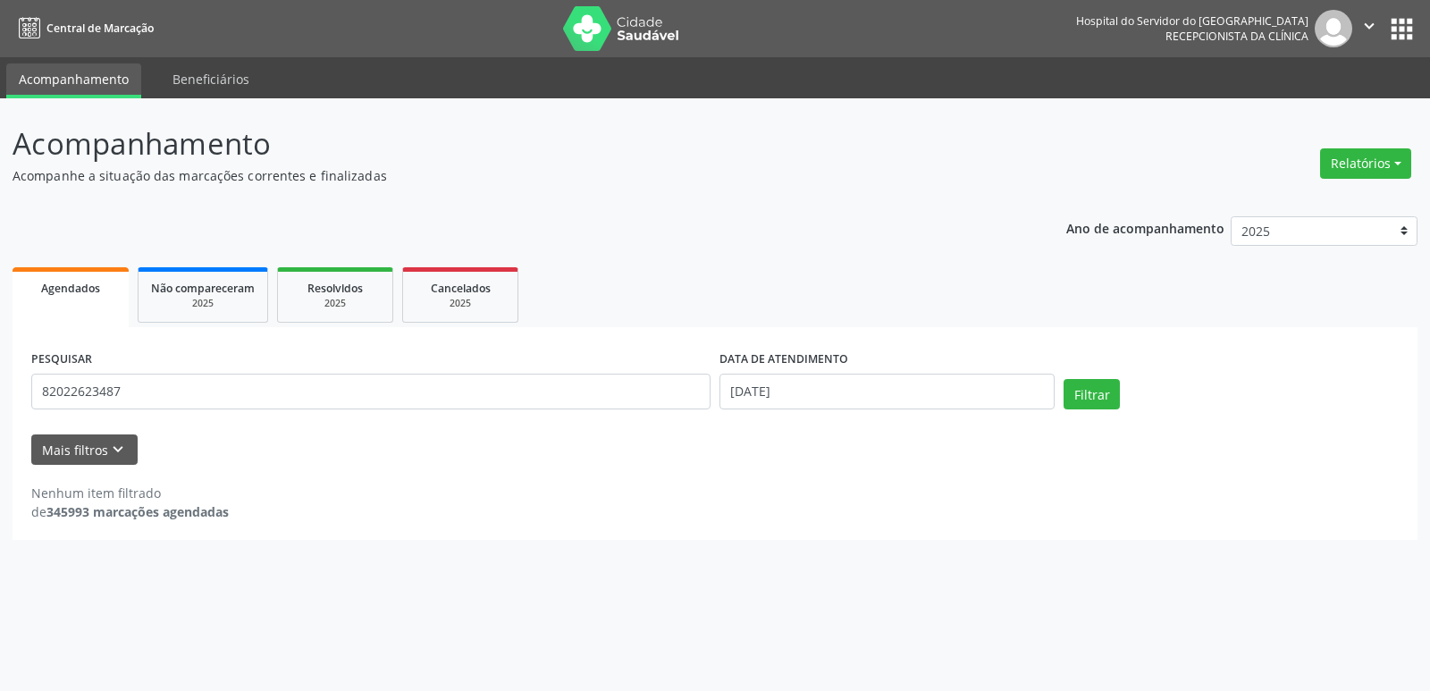
click at [983, 294] on ul "Agendados Não compareceram 2025 Resolvidos 2025 Cancelados 2025" at bounding box center [715, 295] width 1405 height 64
